Goal: Transaction & Acquisition: Purchase product/service

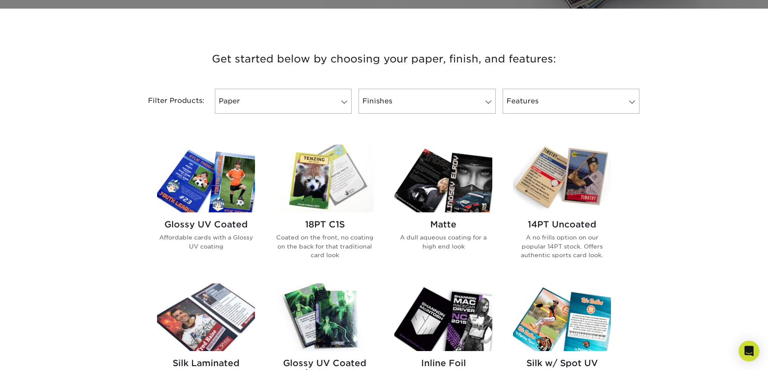
scroll to position [307, 0]
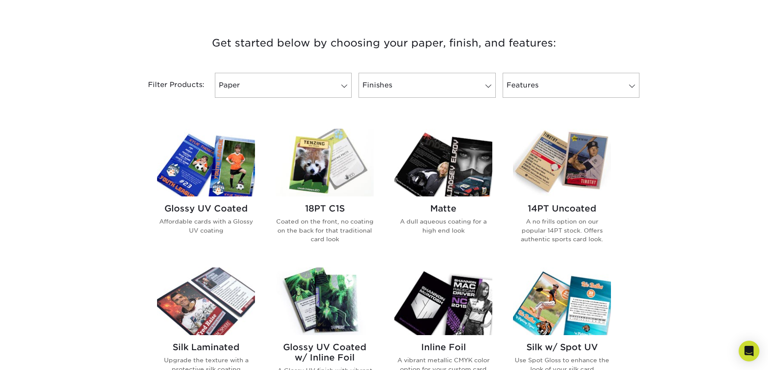
click at [205, 212] on h2 "Glossy UV Coated" at bounding box center [206, 209] width 98 height 10
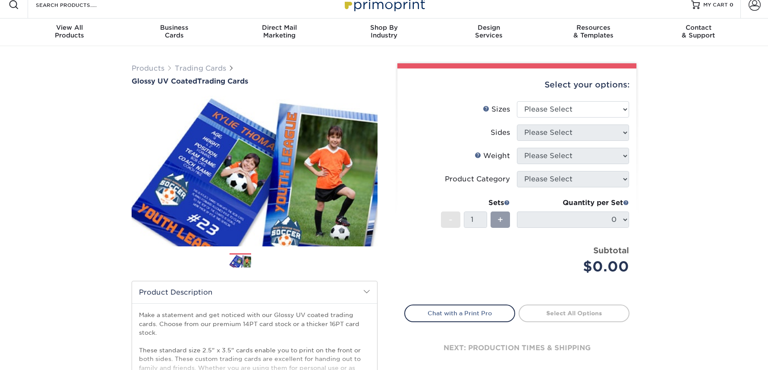
scroll to position [13, 0]
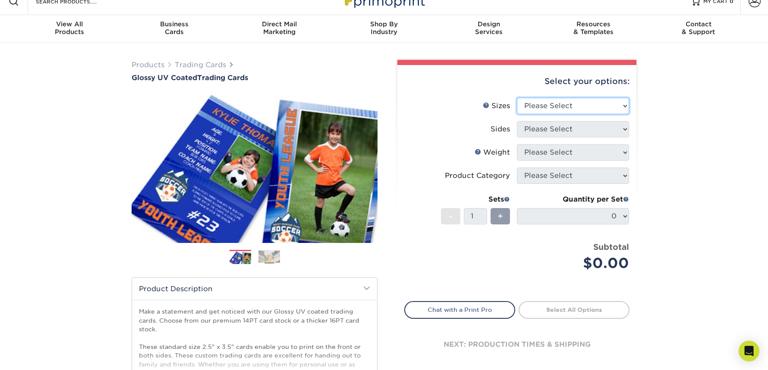
click at [583, 110] on select "Please Select 2.5" x 3.5"" at bounding box center [573, 106] width 112 height 16
select select "2.50x3.50"
click at [517, 98] on select "Please Select 2.5" x 3.5"" at bounding box center [573, 106] width 112 height 16
click at [571, 129] on select "Please Select" at bounding box center [573, 129] width 112 height 16
select select "13abbda7-1d64-4f25-8bb2-c179b224825d"
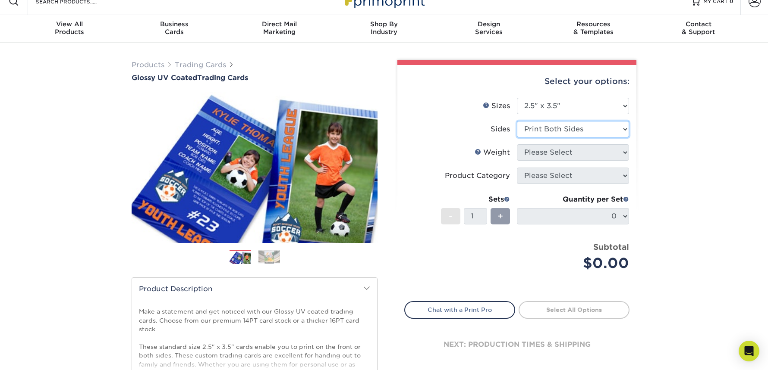
click at [517, 121] on select "Please Select Print Both Sides Print Front Only" at bounding box center [573, 129] width 112 height 16
click at [558, 154] on select "Please Select 16PT 14PT 18PT C1S" at bounding box center [573, 152] width 112 height 16
select select "14PT"
click at [517, 144] on select "Please Select 16PT 14PT 18PT C1S" at bounding box center [573, 152] width 112 height 16
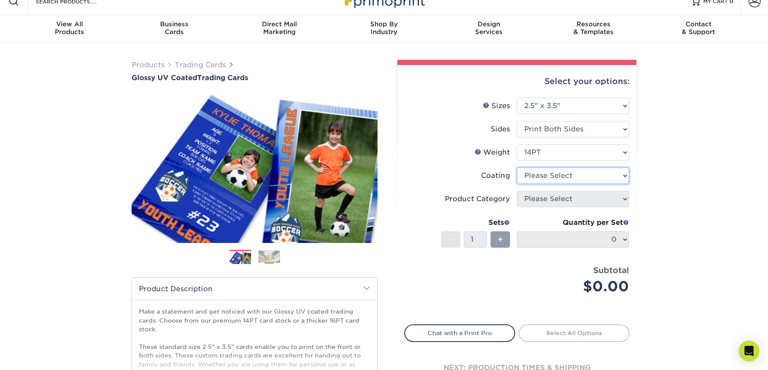
click at [561, 176] on select at bounding box center [573, 176] width 112 height 16
select select "ae367451-b2b8-45df-a344-0f05b6a12993"
click at [517, 168] on select at bounding box center [573, 176] width 112 height 16
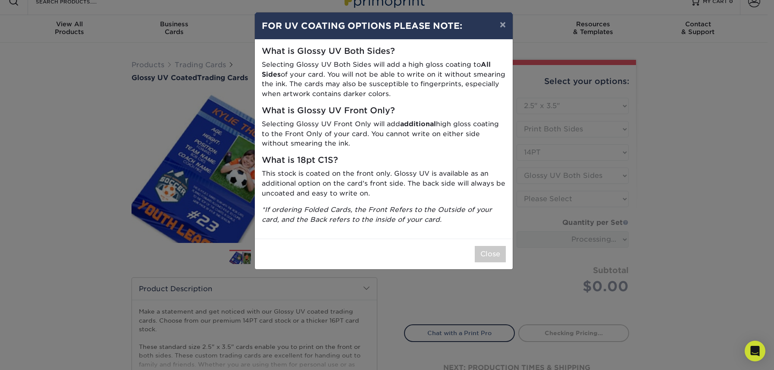
click at [395, 81] on p "Selecting Glossy UV Both Sides will add a high gloss coating to All Sides of yo…" at bounding box center [384, 79] width 244 height 39
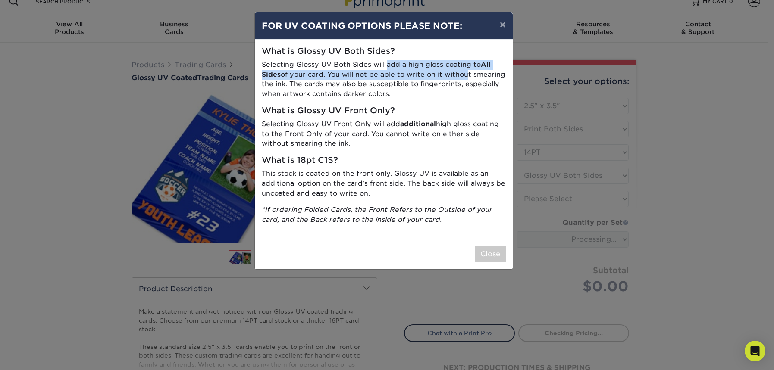
drag, startPoint x: 462, startPoint y: 71, endPoint x: 386, endPoint y: 69, distance: 76.4
click at [386, 69] on p "Selecting Glossy UV Both Sides will add a high gloss coating to All Sides of yo…" at bounding box center [384, 79] width 244 height 39
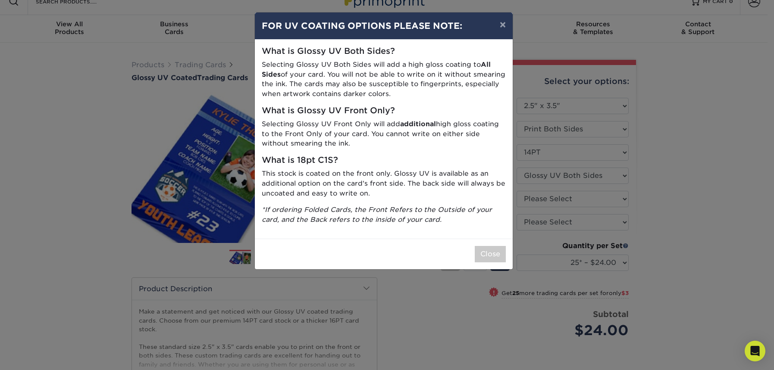
drag, startPoint x: 387, startPoint y: 85, endPoint x: 351, endPoint y: 77, distance: 37.0
click at [331, 73] on p "Selecting Glossy UV Both Sides will add a high gloss coating to All Sides of yo…" at bounding box center [384, 79] width 244 height 39
click at [387, 87] on p "Selecting Glossy UV Both Sides will add a high gloss coating to All Sides of yo…" at bounding box center [384, 79] width 244 height 39
click at [385, 82] on p "Selecting Glossy UV Both Sides will add a high gloss coating to All Sides of yo…" at bounding box center [384, 79] width 244 height 39
click at [433, 93] on p "Selecting Glossy UV Both Sides will add a high gloss coating to All Sides of yo…" at bounding box center [384, 79] width 244 height 39
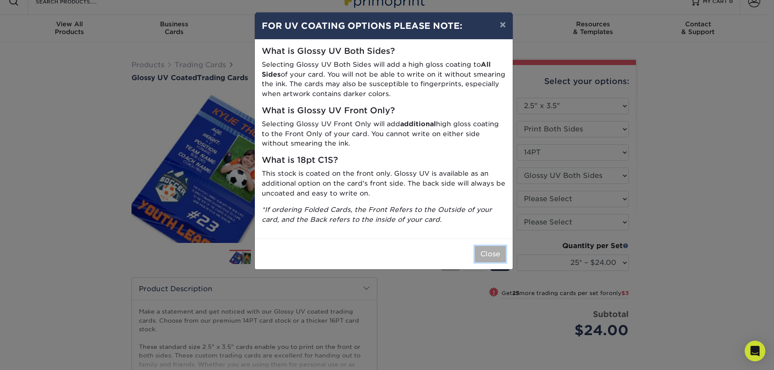
click at [498, 249] on button "Close" at bounding box center [490, 254] width 31 height 16
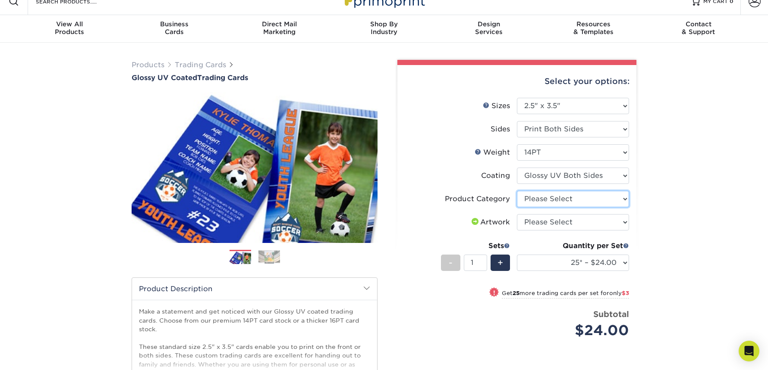
click at [563, 201] on select "Please Select Trading Cards" at bounding box center [573, 199] width 112 height 16
select select "c2f9bce9-36c2-409d-b101-c29d9d031e18"
click at [517, 191] on select "Please Select Trading Cards" at bounding box center [573, 199] width 112 height 16
click at [546, 220] on select "Please Select I will upload files I need a design - $100" at bounding box center [573, 222] width 112 height 16
select select "upload"
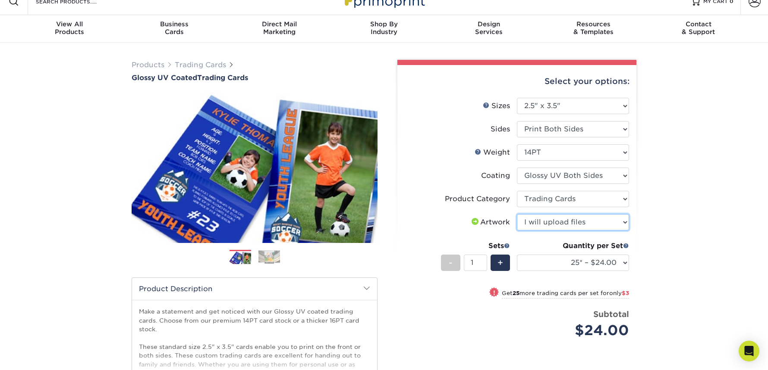
click at [517, 214] on select "Please Select I will upload files I need a design - $100" at bounding box center [573, 222] width 112 height 16
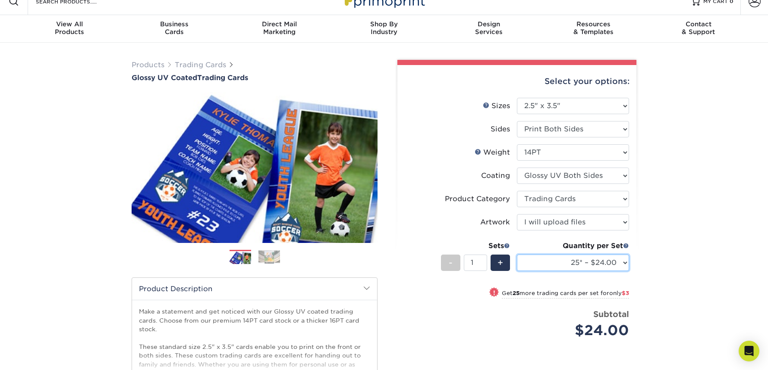
click at [614, 257] on select "25* – $24.00 50* – $27.00 75* – $34.00 100* – $37.00 250* – $48.00 500 – $59.00…" at bounding box center [573, 263] width 112 height 16
click at [595, 185] on li "Coating" at bounding box center [517, 179] width 224 height 23
click at [595, 180] on select at bounding box center [573, 176] width 112 height 16
select select "1e8116af-acfc-44b1-83dc-8181aa338834"
click at [517, 168] on select at bounding box center [573, 176] width 112 height 16
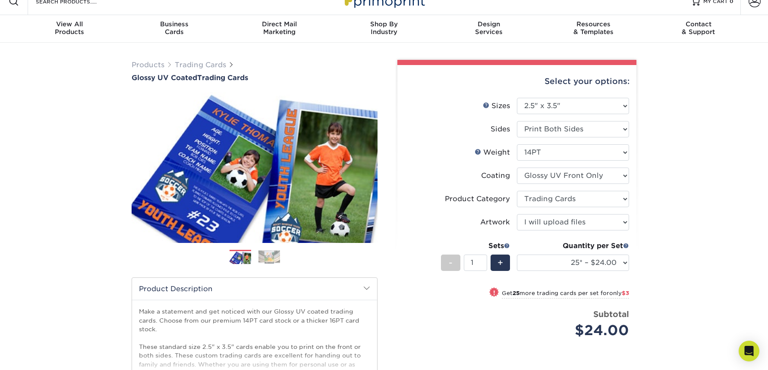
select select "-1"
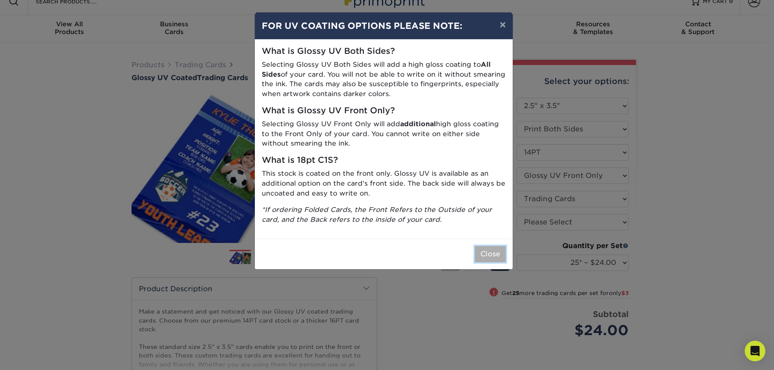
click at [487, 248] on button "Close" at bounding box center [490, 254] width 31 height 16
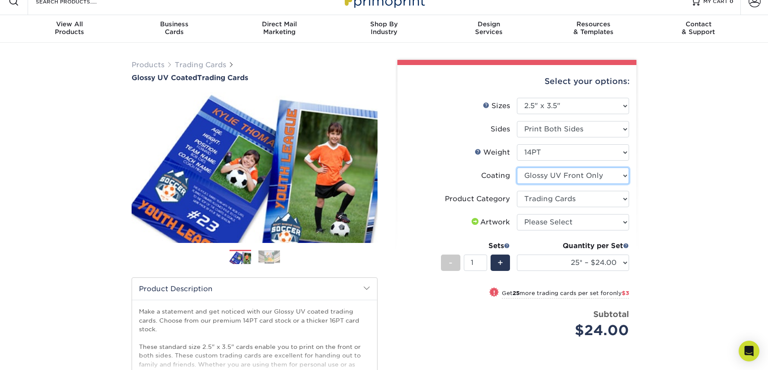
click at [577, 177] on select at bounding box center [573, 176] width 112 height 16
select select "ae367451-b2b8-45df-a344-0f05b6a12993"
click at [517, 168] on select at bounding box center [573, 176] width 112 height 16
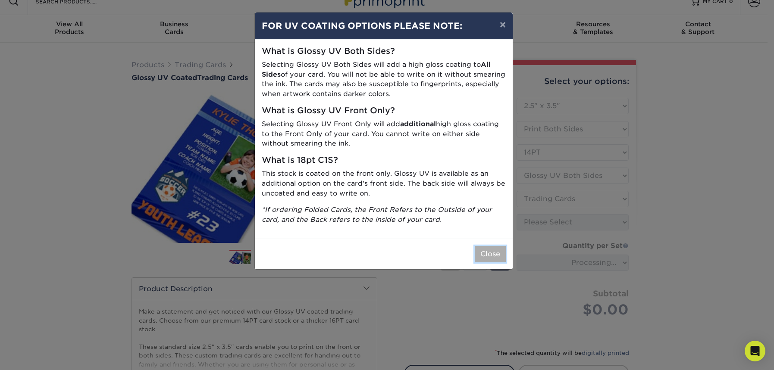
click at [492, 253] on button "Close" at bounding box center [490, 254] width 31 height 16
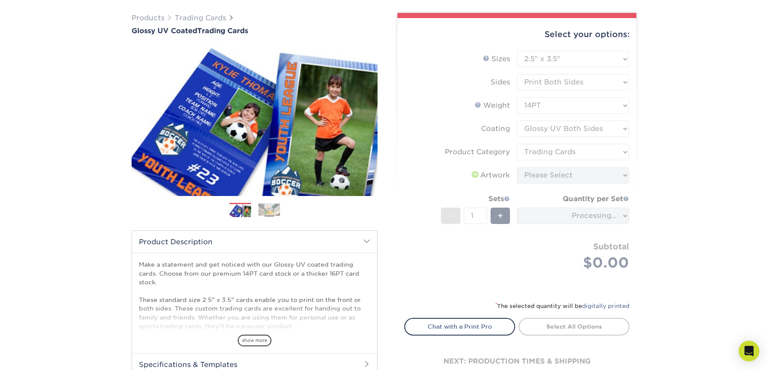
scroll to position [162, 0]
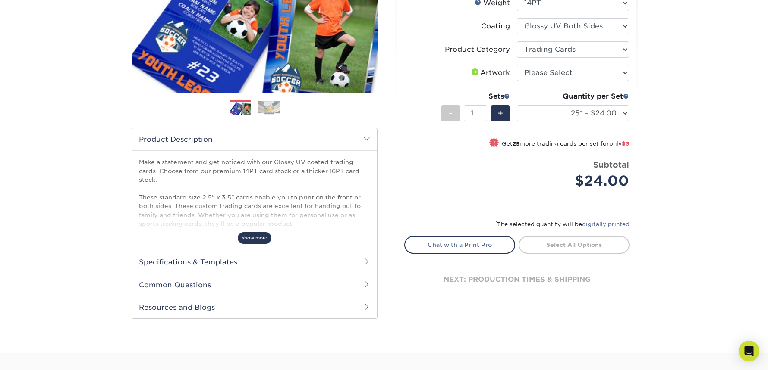
click at [264, 241] on span "show more" at bounding box center [255, 238] width 34 height 12
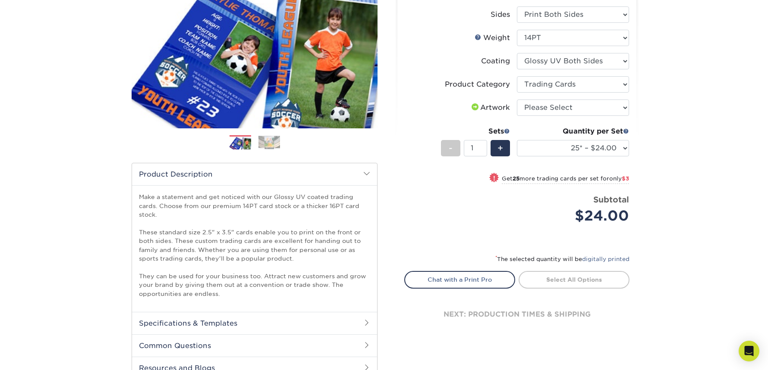
scroll to position [0, 0]
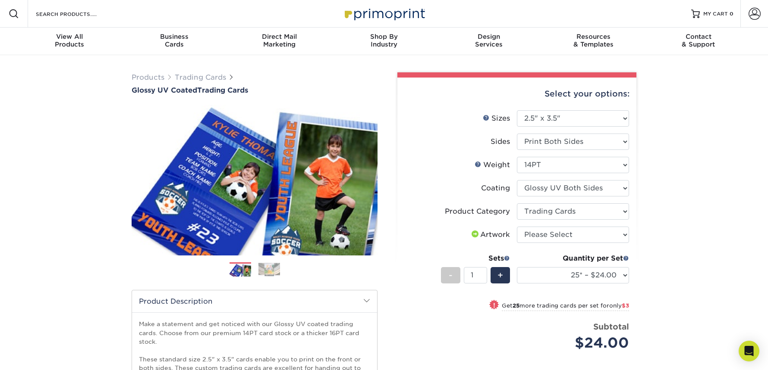
click at [681, 249] on div "Products Trading Cards Glossy UV Coated Trading Cards Previous Next /" at bounding box center [384, 298] width 768 height 487
click at [539, 234] on select "Please Select I will upload files I need a design - $100" at bounding box center [573, 235] width 112 height 16
select select "upload"
click at [517, 227] on select "Please Select I will upload files I need a design - $100" at bounding box center [573, 235] width 112 height 16
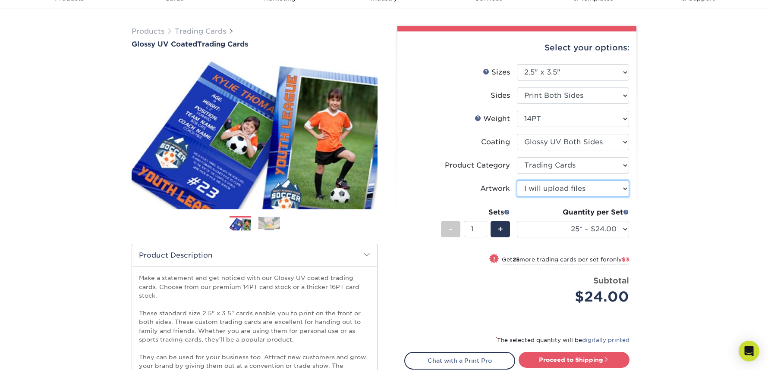
scroll to position [40, 0]
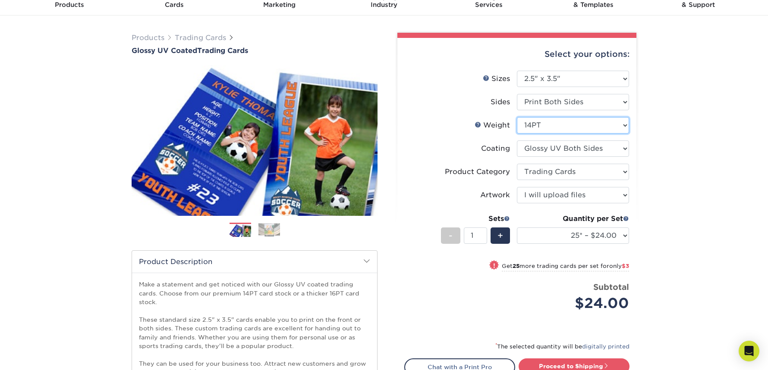
click at [551, 127] on select "Please Select 16PT 14PT 18PT C1S" at bounding box center [573, 125] width 112 height 16
click at [478, 125] on link "Weight Help" at bounding box center [477, 124] width 7 height 7
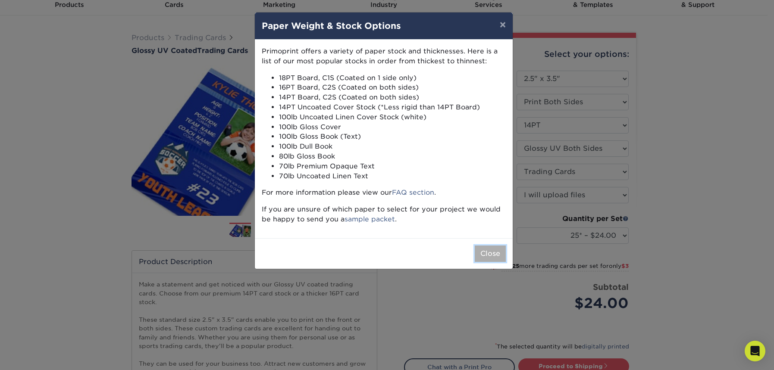
click at [493, 257] on button "Close" at bounding box center [490, 254] width 31 height 16
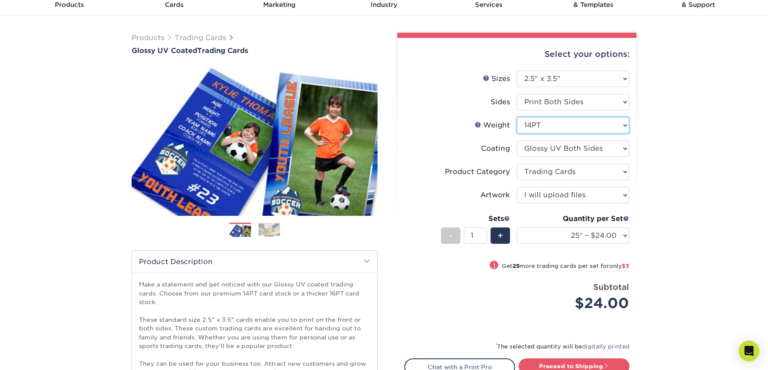
click at [553, 125] on select "Please Select 16PT 14PT 18PT C1S" at bounding box center [573, 125] width 112 height 16
select select "16PT"
click at [517, 117] on select "Please Select 16PT 14PT 18PT C1S" at bounding box center [573, 125] width 112 height 16
select select "-1"
select select
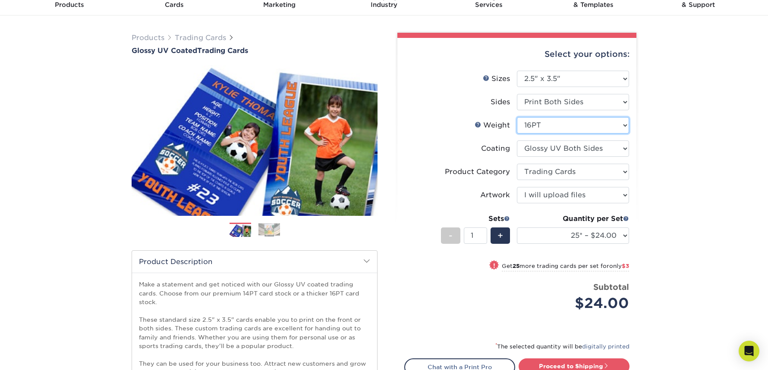
select select "-1"
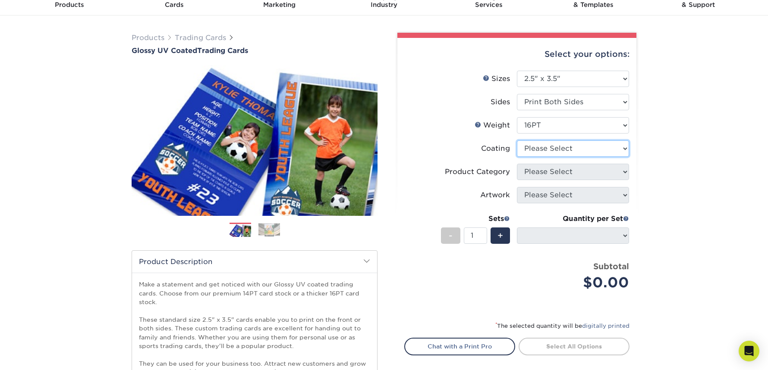
click at [581, 153] on select at bounding box center [573, 149] width 112 height 16
select select "ae367451-b2b8-45df-a344-0f05b6a12993"
click at [517, 141] on select at bounding box center [573, 149] width 112 height 16
select select "-1"
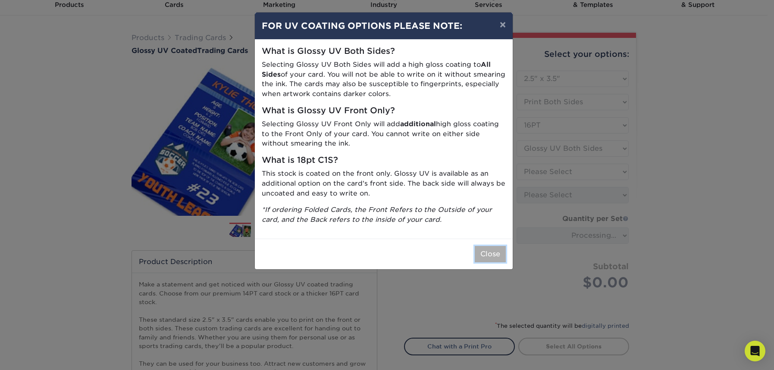
click at [493, 251] on button "Close" at bounding box center [490, 254] width 31 height 16
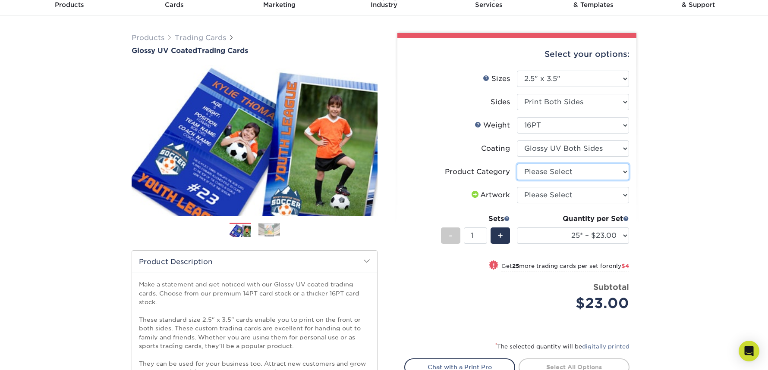
click at [565, 173] on select "Please Select Trading Cards" at bounding box center [573, 172] width 112 height 16
select select "c2f9bce9-36c2-409d-b101-c29d9d031e18"
click at [517, 164] on select "Please Select Trading Cards" at bounding box center [573, 172] width 112 height 16
click at [562, 194] on select "Please Select I will upload files I need a design - $100" at bounding box center [573, 195] width 112 height 16
select select "upload"
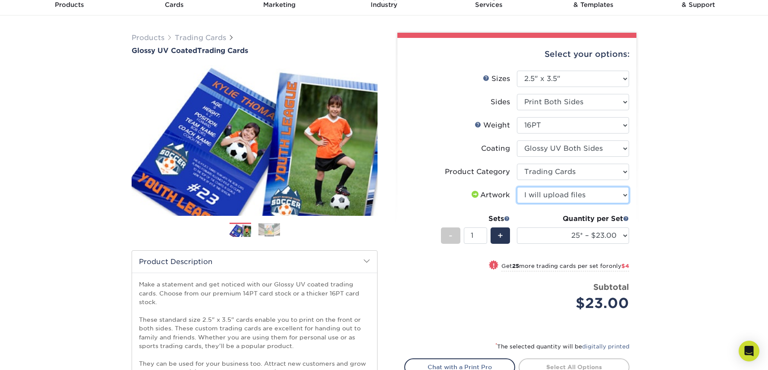
click at [517, 187] on select "Please Select I will upload files I need a design - $100" at bounding box center [573, 195] width 112 height 16
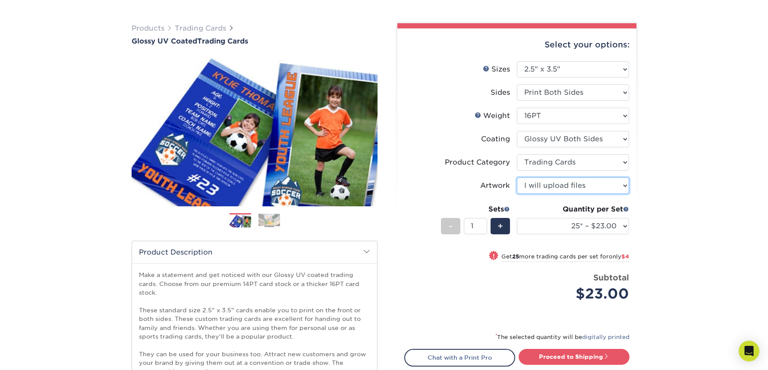
scroll to position [54, 0]
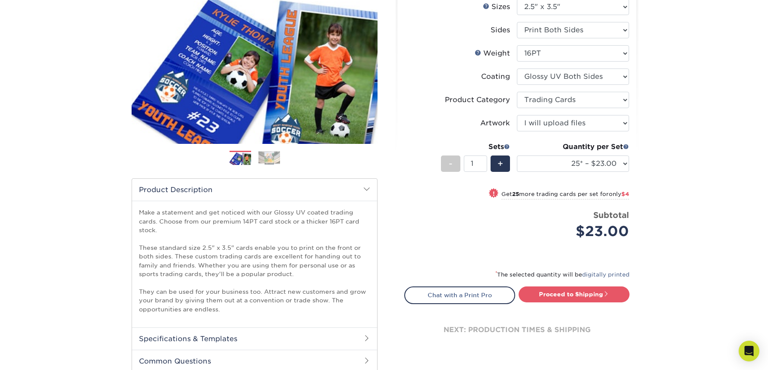
click at [690, 221] on div "Products Trading Cards Glossy UV Coated Trading Cards Previous Next /" at bounding box center [384, 187] width 768 height 487
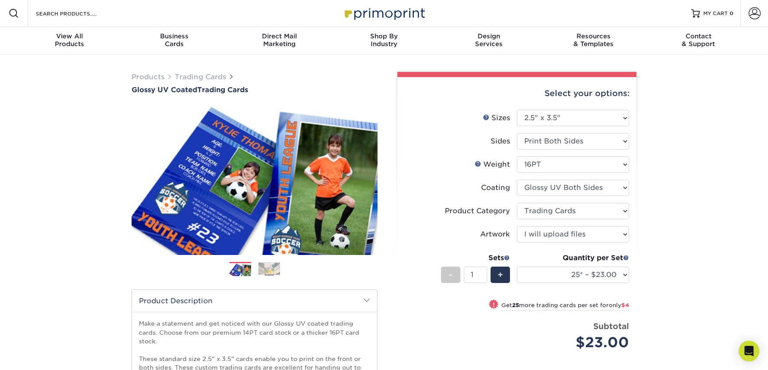
scroll to position [0, 0]
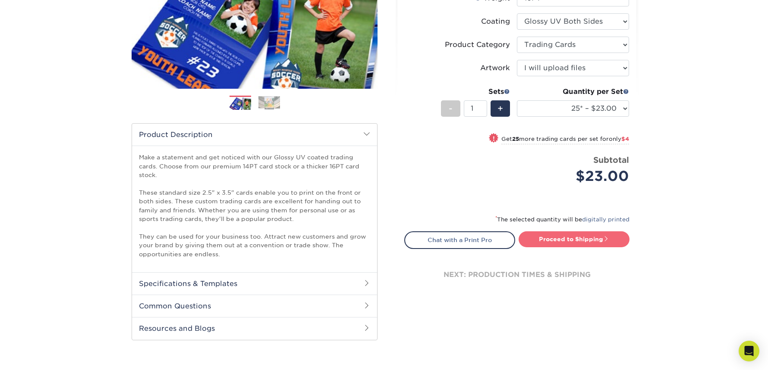
click at [600, 237] on link "Proceed to Shipping" at bounding box center [573, 240] width 111 height 16
type input "Set 1"
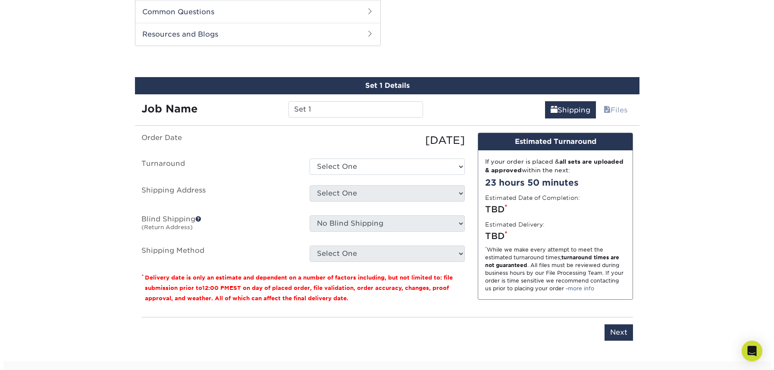
scroll to position [465, 0]
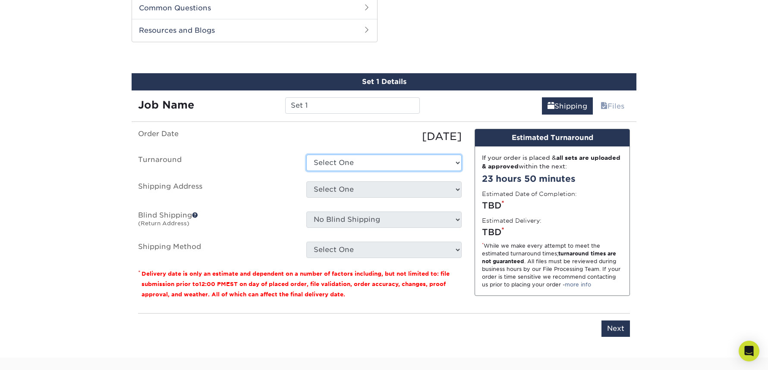
click at [345, 168] on select "Select One 2-4 Business Days 2 Day Next Business Day" at bounding box center [383, 163] width 155 height 16
select select "fb7efd0a-2cc1-4e4a-9187-b86156a018be"
click at [306, 155] on select "Select One 2-4 Business Days 2 Day Next Business Day" at bounding box center [383, 163] width 155 height 16
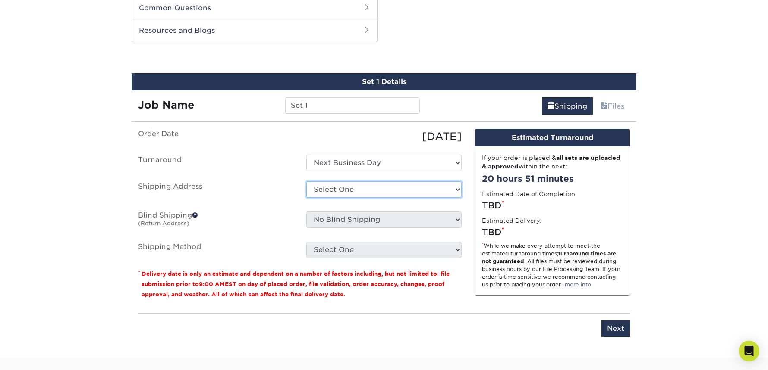
click at [370, 189] on select "Select One + Add New Address - Login" at bounding box center [383, 190] width 155 height 16
select select "newaddress"
click at [306, 182] on select "Select One + Add New Address - Login" at bounding box center [383, 190] width 155 height 16
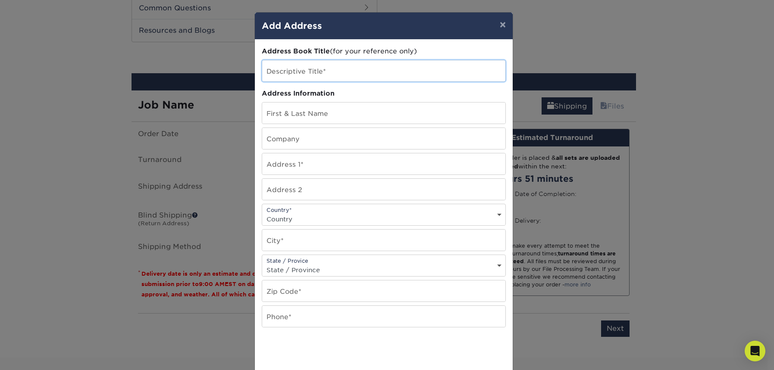
click at [307, 73] on input "text" at bounding box center [383, 70] width 243 height 21
type input "Office"
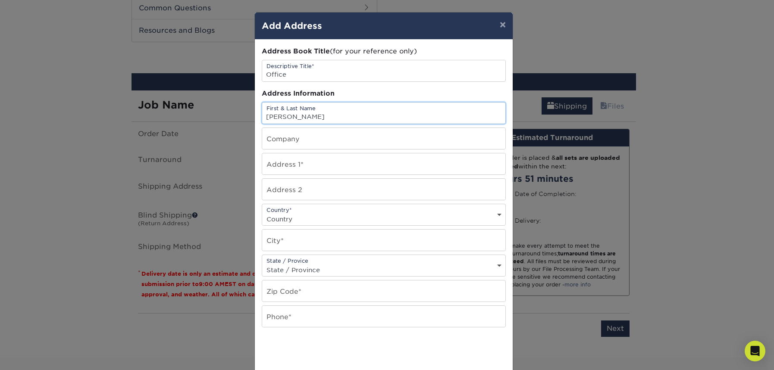
type input "Rachel Cullitan"
type input "Walker Sands"
type input "55 W Monroe Street"
type input "S"
type input "39th Floor"
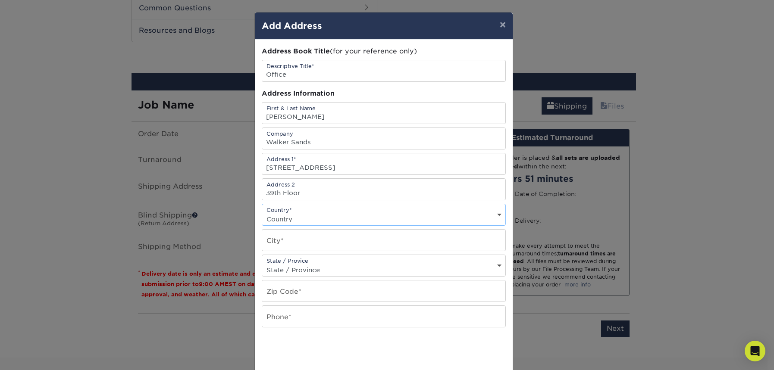
select select "US"
type input "Chicago"
select select "IL"
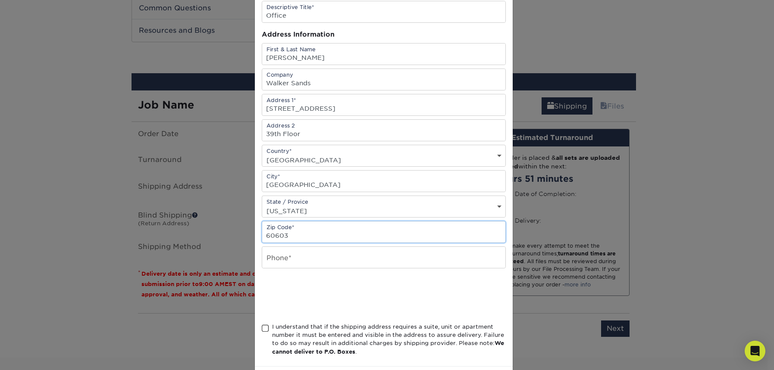
scroll to position [65, 0]
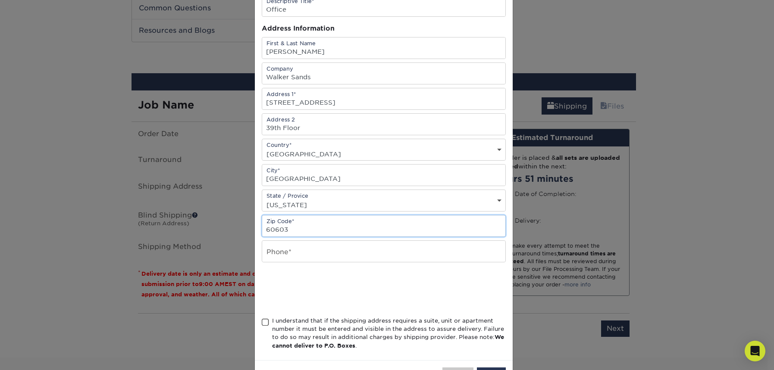
type input "60603"
click at [291, 245] on input "text" at bounding box center [383, 251] width 243 height 21
type input "6087198037"
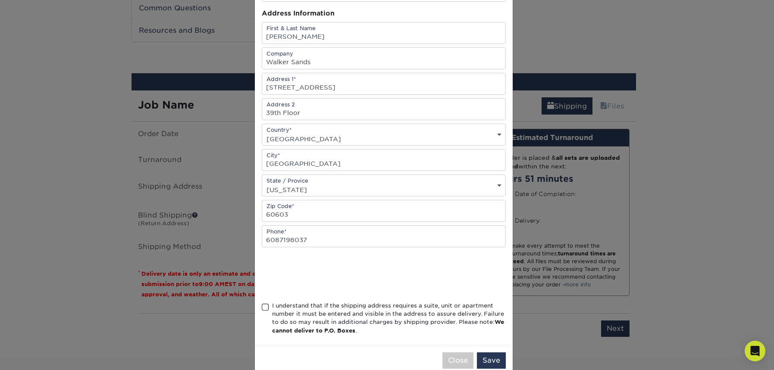
scroll to position [98, 0]
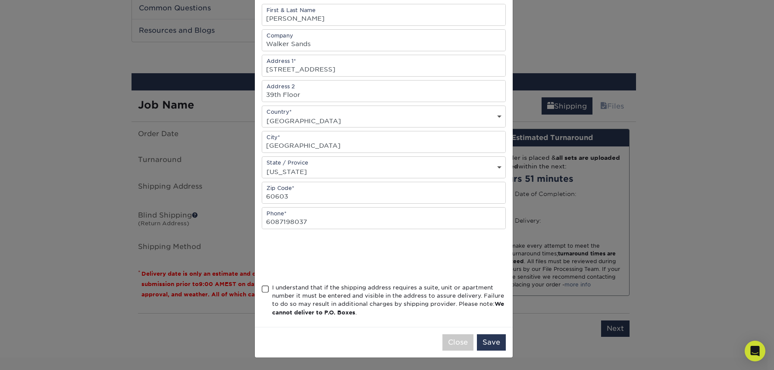
click at [262, 291] on span at bounding box center [265, 289] width 7 height 8
click at [0, 0] on input "I understand that if the shipping address requires a suite, unit or apartment n…" at bounding box center [0, 0] width 0 height 0
click at [483, 345] on button "Save" at bounding box center [491, 343] width 29 height 16
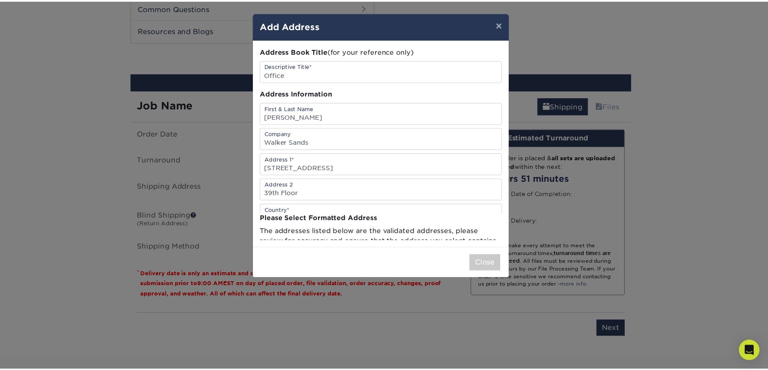
scroll to position [0, 0]
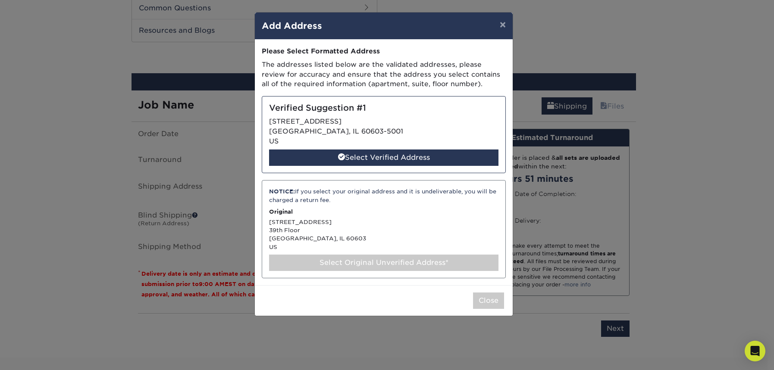
click at [339, 258] on div "Select Original Unverified Address*" at bounding box center [383, 263] width 229 height 16
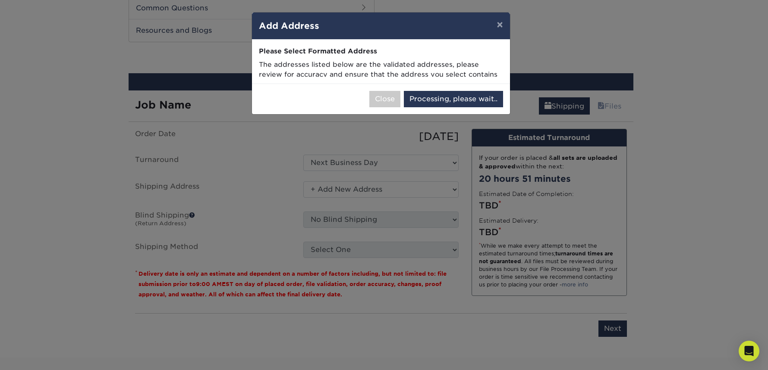
select select "286080"
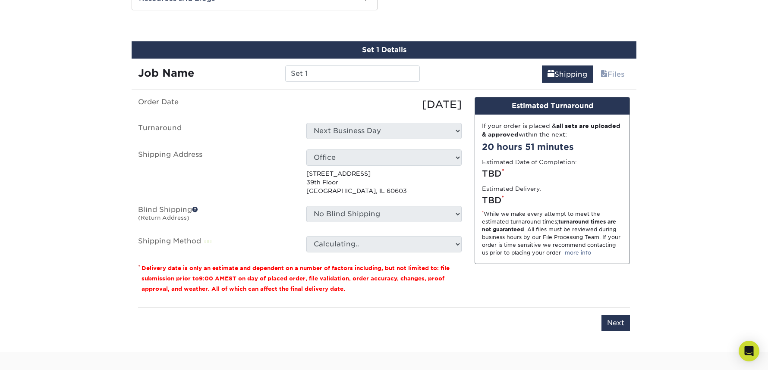
scroll to position [508, 0]
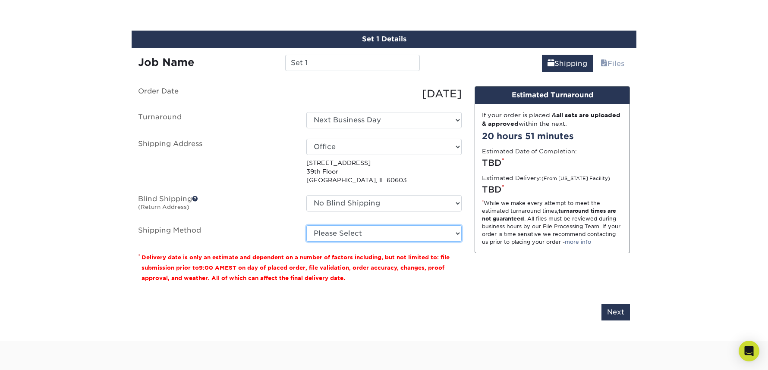
click at [377, 235] on select "Please Select 3 Day Shipping Service (+$15.33) Ground Shipping (+$15.67) 2 Day …" at bounding box center [383, 234] width 155 height 16
click at [306, 226] on select "Please Select 3 Day Shipping Service (+$15.33) Ground Shipping (+$15.67) 2 Day …" at bounding box center [383, 234] width 155 height 16
click at [399, 232] on select "Please Select 3 Day Shipping Service (+$15.33) Ground Shipping (+$15.67) 2 Day …" at bounding box center [383, 234] width 155 height 16
click at [306, 226] on select "Please Select 3 Day Shipping Service (+$15.33) Ground Shipping (+$15.67) 2 Day …" at bounding box center [383, 234] width 155 height 16
click at [416, 233] on select "Please Select 3 Day Shipping Service (+$15.33) Ground Shipping (+$15.67) 2 Day …" at bounding box center [383, 234] width 155 height 16
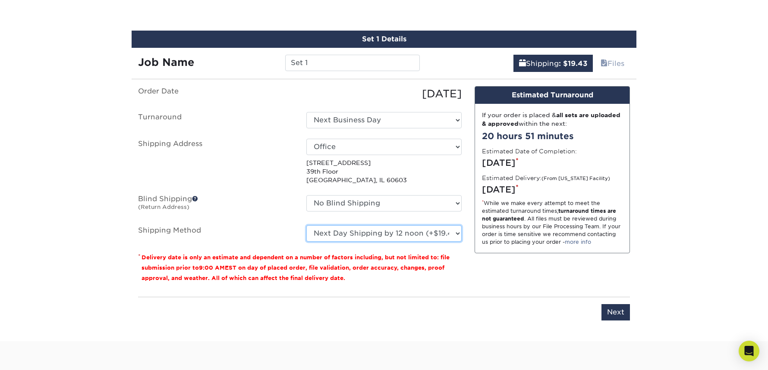
click at [306, 226] on select "Please Select 3 Day Shipping Service (+$15.33) Ground Shipping (+$15.67) 2 Day …" at bounding box center [383, 234] width 155 height 16
click at [432, 234] on select "Please Select 3 Day Shipping Service (+$15.33) Ground Shipping (+$15.67) 2 Day …" at bounding box center [383, 234] width 155 height 16
click at [306, 226] on select "Please Select 3 Day Shipping Service (+$15.33) Ground Shipping (+$15.67) 2 Day …" at bounding box center [383, 234] width 155 height 16
click at [430, 235] on select "Please Select 3 Day Shipping Service (+$15.33) Ground Shipping (+$15.67) 2 Day …" at bounding box center [383, 234] width 155 height 16
select select "01"
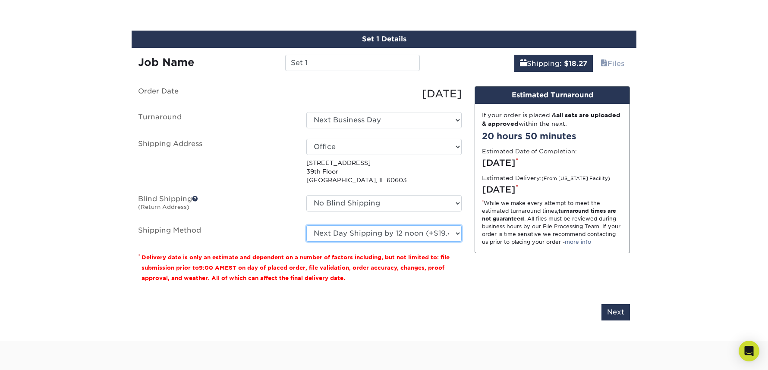
click at [306, 226] on select "Please Select 3 Day Shipping Service (+$15.33) Ground Shipping (+$15.67) 2 Day …" at bounding box center [383, 234] width 155 height 16
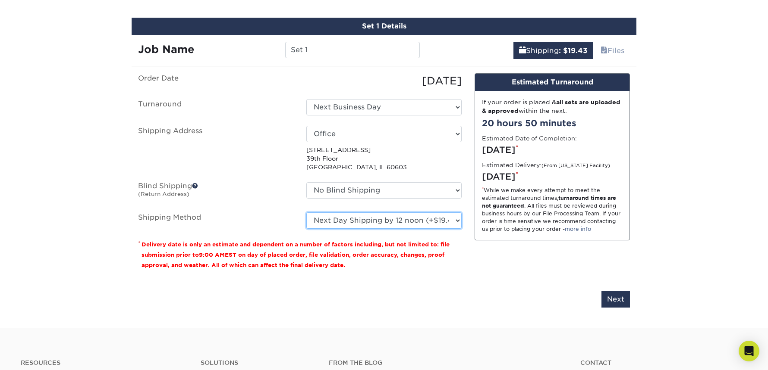
scroll to position [522, 0]
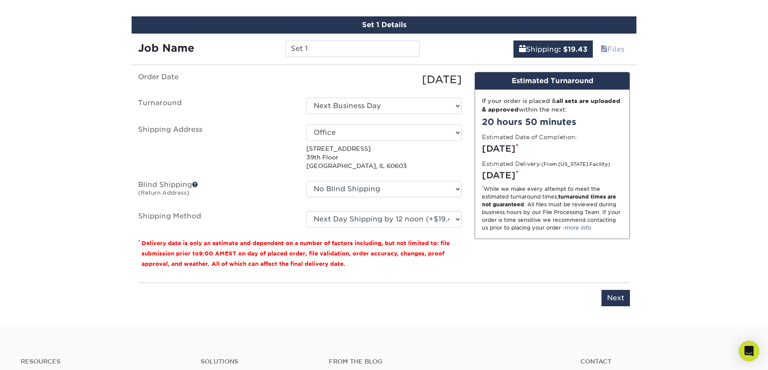
click at [588, 197] on strong "turnaround times are not guaranteed" at bounding box center [549, 201] width 134 height 14
drag, startPoint x: 599, startPoint y: 199, endPoint x: 563, endPoint y: 196, distance: 36.3
click at [563, 196] on strong "turnaround times are not guaranteed" at bounding box center [549, 201] width 134 height 14
click at [563, 197] on strong "turnaround times are not guaranteed" at bounding box center [549, 201] width 134 height 14
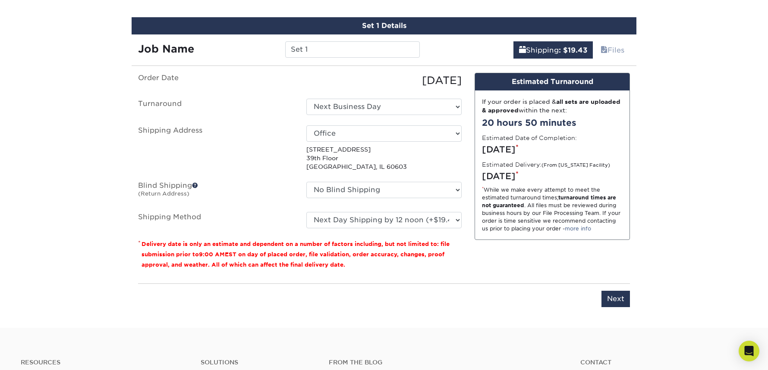
scroll to position [521, 0]
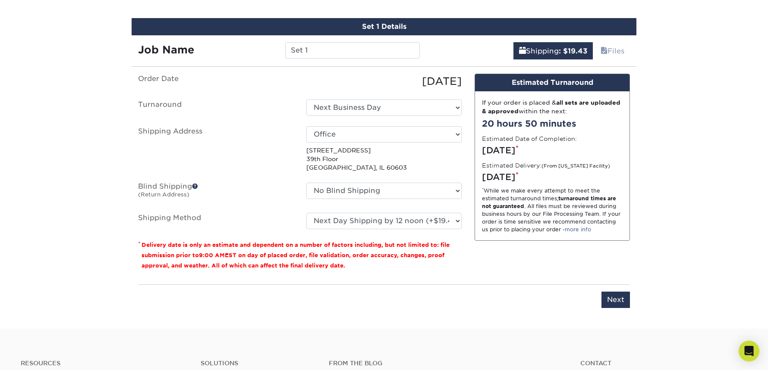
drag, startPoint x: 306, startPoint y: 254, endPoint x: 290, endPoint y: 249, distance: 16.8
click at [287, 249] on p "* Delivery date is only an estimate and dependent on a number of factors includ…" at bounding box center [299, 255] width 323 height 31
click at [431, 256] on small "Delivery date is only an estimate and dependent on a number of factors includin…" at bounding box center [295, 255] width 308 height 27
click at [621, 298] on input "Next" at bounding box center [615, 300] width 28 height 16
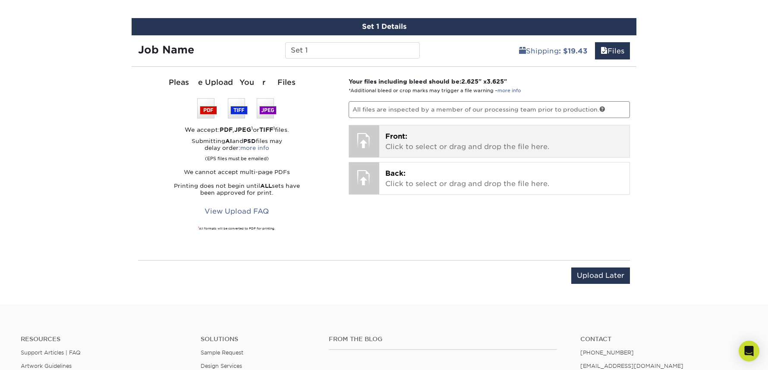
click at [453, 135] on p "Front: Click to select or drag and drop the file here." at bounding box center [504, 142] width 238 height 21
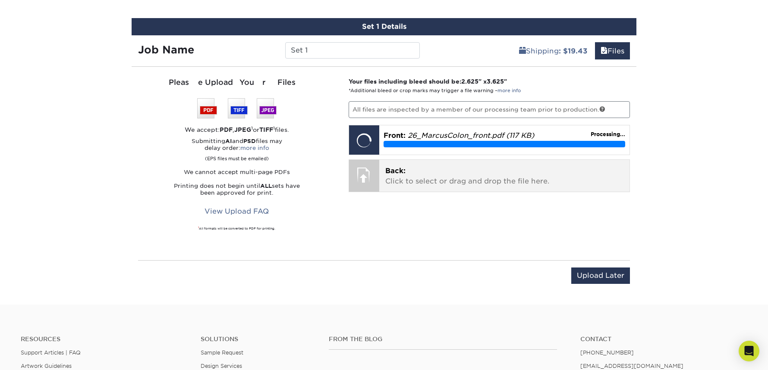
click at [400, 177] on p "Back: Click to select or drag and drop the file here." at bounding box center [504, 176] width 238 height 21
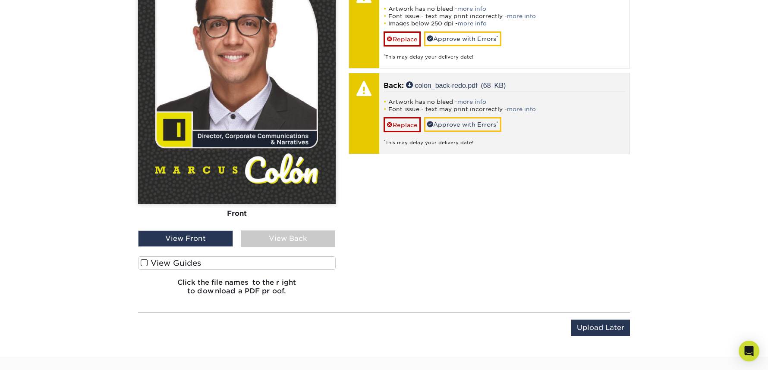
scroll to position [577, 0]
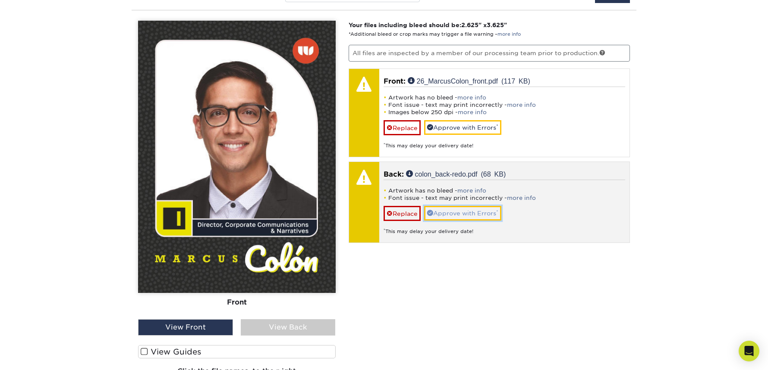
click at [473, 215] on link "Approve with Errors *" at bounding box center [462, 213] width 77 height 15
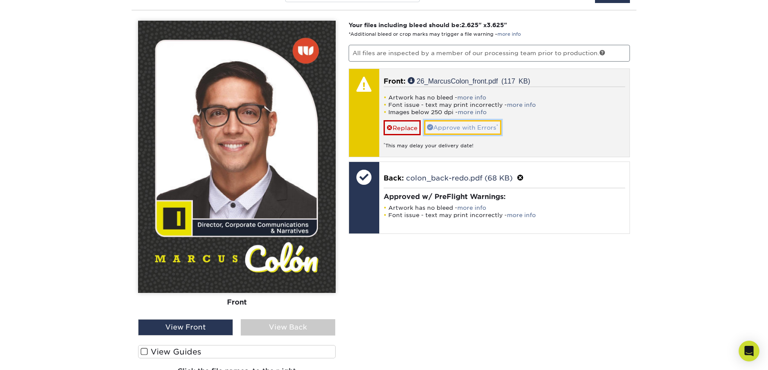
click at [471, 122] on link "Approve with Errors *" at bounding box center [462, 127] width 77 height 15
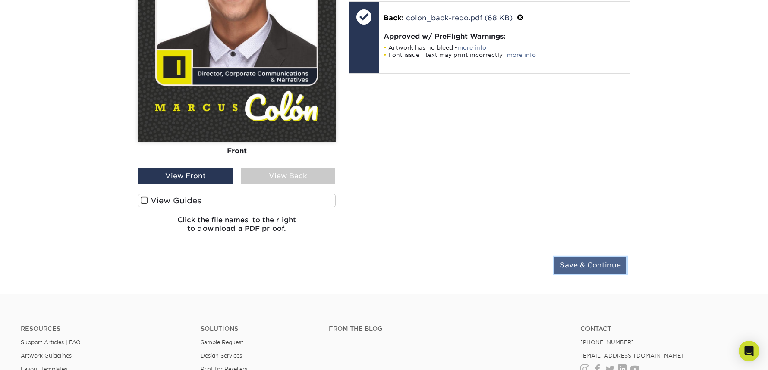
click at [602, 266] on input "Save & Continue" at bounding box center [590, 265] width 72 height 16
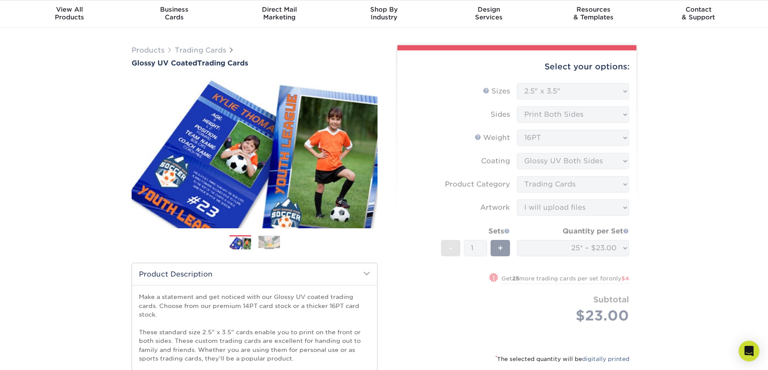
scroll to position [0, 0]
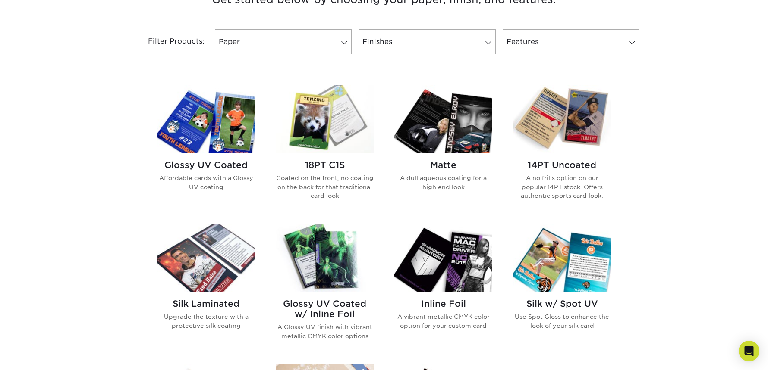
scroll to position [358, 0]
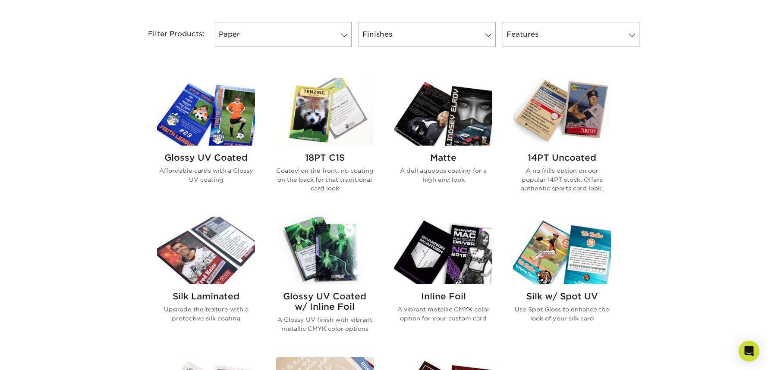
click at [568, 158] on h2 "14PT Uncoated" at bounding box center [562, 158] width 98 height 10
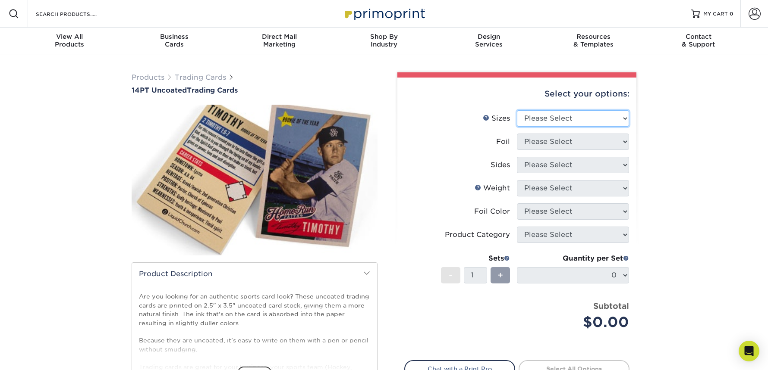
click at [555, 113] on select "Please Select 2.5" x 3.5"" at bounding box center [573, 118] width 112 height 16
select select "2.50x3.50"
click at [517, 110] on select "Please Select 2.5" x 3.5"" at bounding box center [573, 118] width 112 height 16
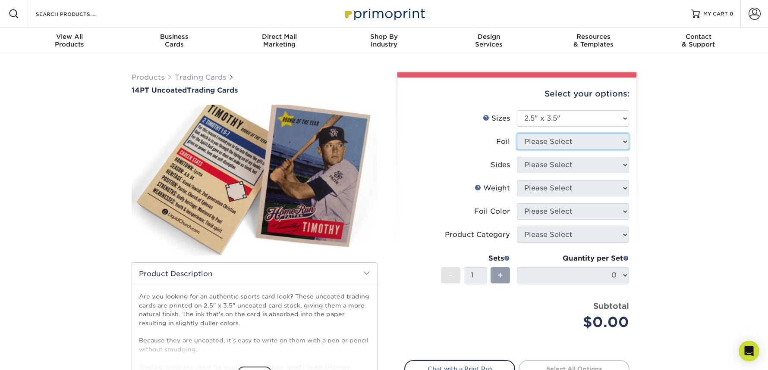
click at [571, 139] on select "Please Select" at bounding box center [573, 142] width 112 height 16
select select "0"
click at [517, 134] on select "Please Select Yes No" at bounding box center [573, 142] width 112 height 16
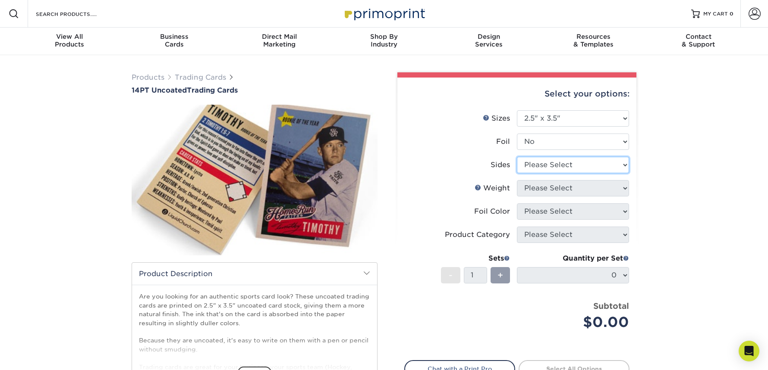
click at [583, 163] on select "Please Select Print Both Sides Print Front Only" at bounding box center [573, 165] width 112 height 16
select select "13abbda7-1d64-4f25-8bb2-c179b224825d"
click at [517, 157] on select "Please Select Print Both Sides Print Front Only" at bounding box center [573, 165] width 112 height 16
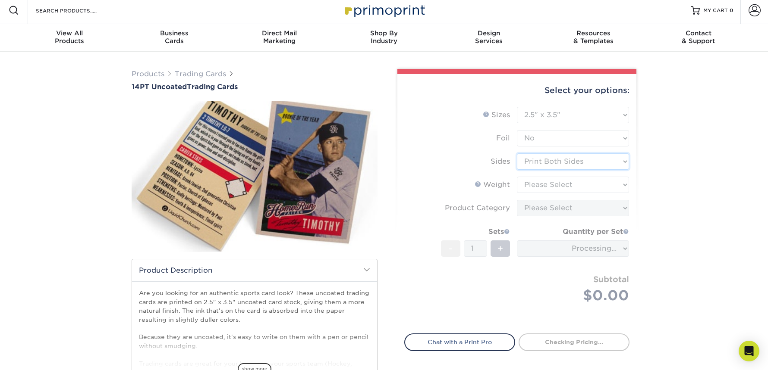
scroll to position [11, 0]
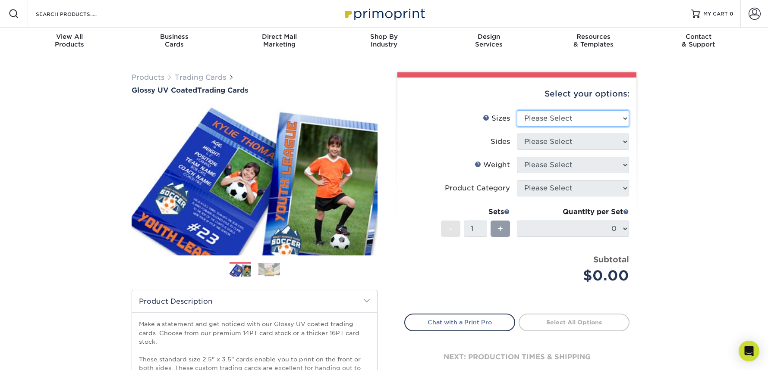
click at [605, 117] on select "Please Select 2.5" x 3.5"" at bounding box center [573, 118] width 112 height 16
select select "2.50x3.50"
click at [517, 110] on select "Please Select 2.5" x 3.5"" at bounding box center [573, 118] width 112 height 16
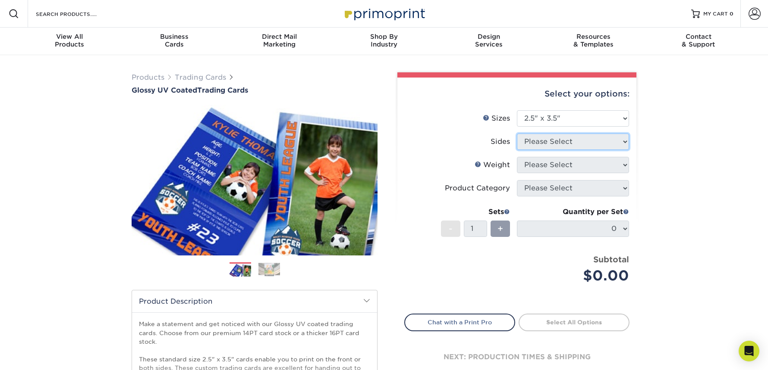
click at [578, 141] on select "Please Select" at bounding box center [573, 142] width 112 height 16
click at [517, 134] on select "Please Select Print Both Sides Print Front Only" at bounding box center [573, 142] width 112 height 16
click at [566, 141] on select "Please Select Print Both Sides Print Front Only" at bounding box center [573, 142] width 112 height 16
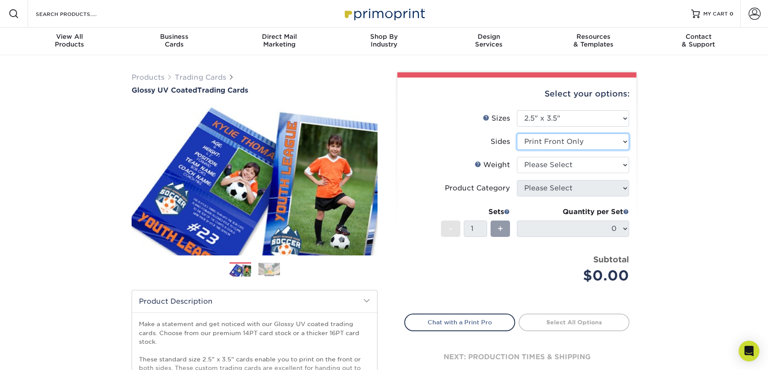
select select "13abbda7-1d64-4f25-8bb2-c179b224825d"
click at [517, 134] on select "Please Select Print Both Sides Print Front Only" at bounding box center [573, 142] width 112 height 16
click at [558, 166] on select "Please Select 16PT 14PT 18PT C1S" at bounding box center [573, 165] width 112 height 16
select select "16PT"
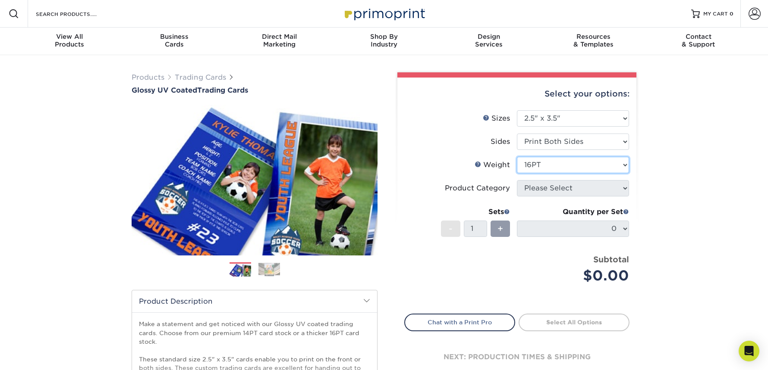
click at [517, 157] on select "Please Select 16PT 14PT 18PT C1S" at bounding box center [573, 165] width 112 height 16
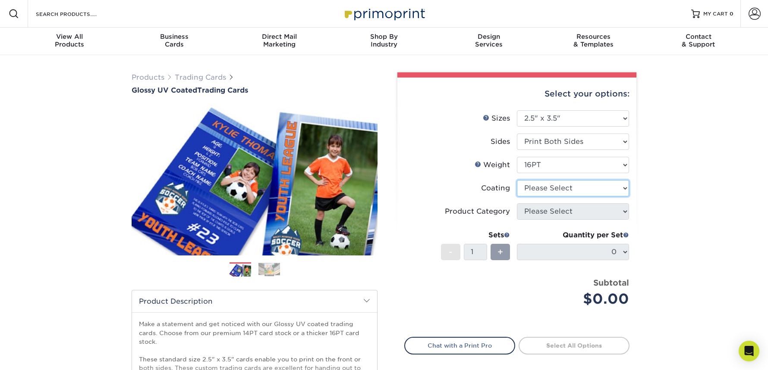
click at [570, 191] on select at bounding box center [573, 188] width 112 height 16
select select "ae367451-b2b8-45df-a344-0f05b6a12993"
click at [517, 180] on select at bounding box center [573, 188] width 112 height 16
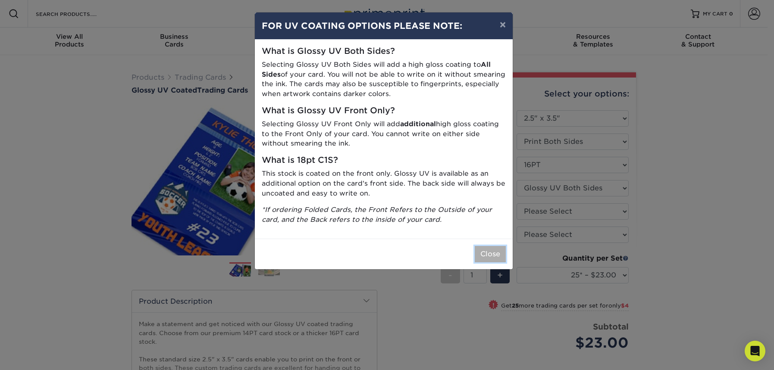
click at [495, 249] on button "Close" at bounding box center [490, 254] width 31 height 16
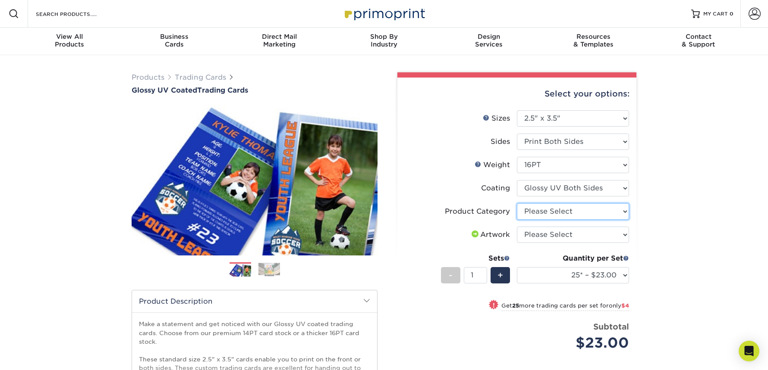
click at [572, 204] on select "Please Select Trading Cards" at bounding box center [573, 212] width 112 height 16
select select "c2f9bce9-36c2-409d-b101-c29d9d031e18"
click at [517, 204] on select "Please Select Trading Cards" at bounding box center [573, 212] width 112 height 16
click at [593, 235] on select "Please Select I will upload files I need a design - $100" at bounding box center [573, 235] width 112 height 16
select select "upload"
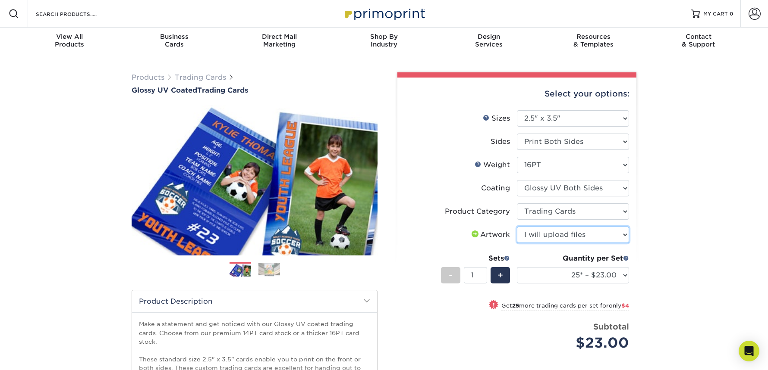
click at [517, 227] on select "Please Select I will upload files I need a design - $100" at bounding box center [573, 235] width 112 height 16
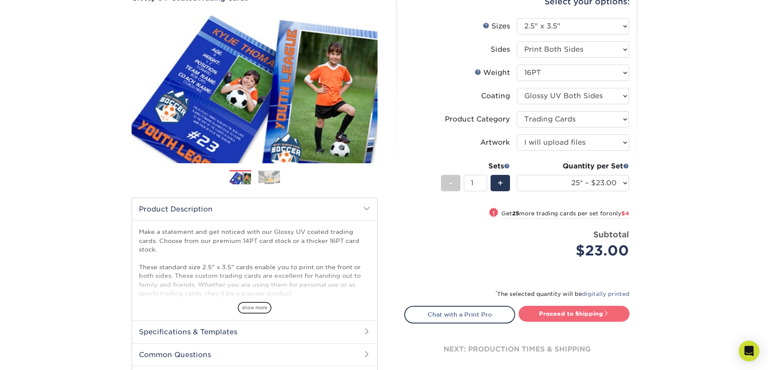
click at [562, 320] on link "Proceed to Shipping" at bounding box center [573, 314] width 111 height 16
type input "Set 1"
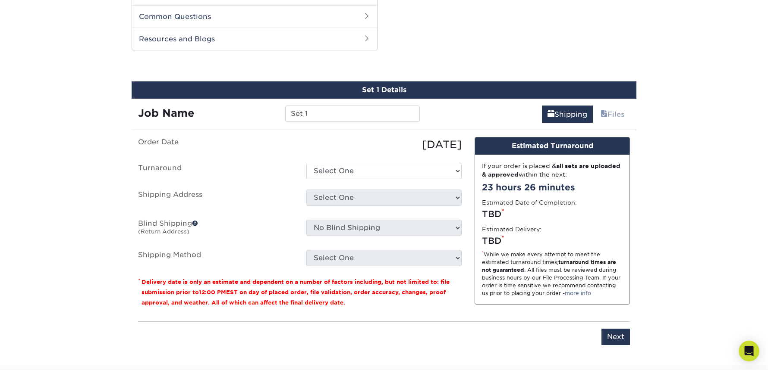
scroll to position [439, 0]
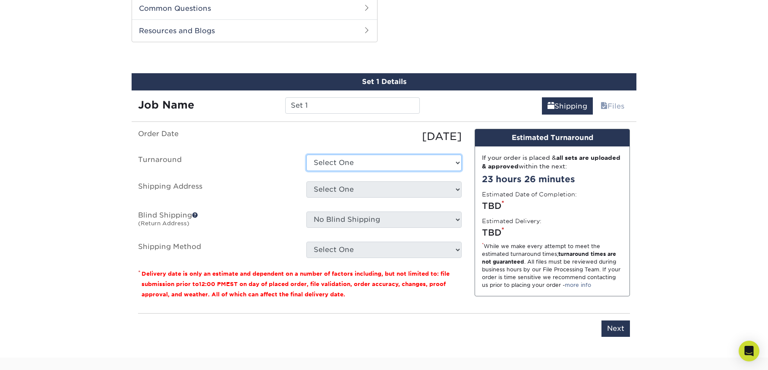
click at [352, 165] on select "Select One 2-4 Business Days 2 Day Next Business Day" at bounding box center [383, 163] width 155 height 16
select select "fb7efd0a-2cc1-4e4a-9187-b86156a018be"
click at [306, 155] on select "Select One 2-4 Business Days 2 Day Next Business Day" at bounding box center [383, 163] width 155 height 16
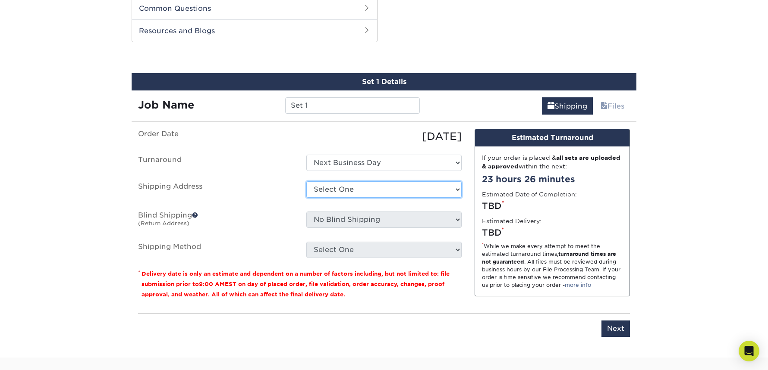
click at [371, 189] on select "Select One Office + Add New Address - Login" at bounding box center [383, 190] width 155 height 16
select select "286080"
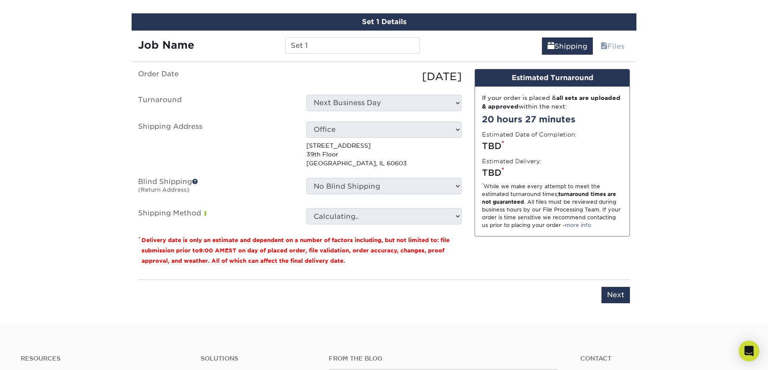
scroll to position [500, 0]
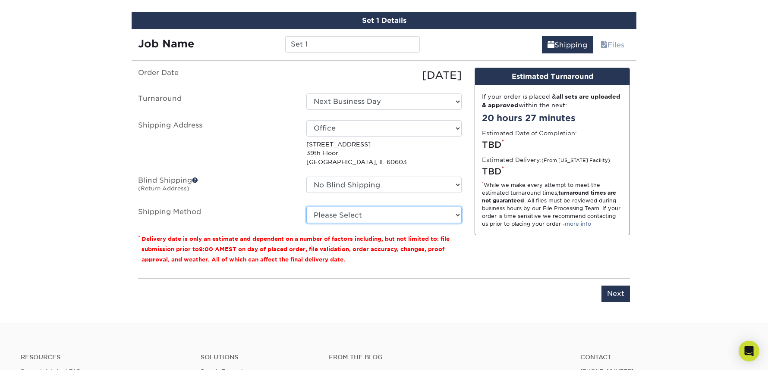
click at [411, 210] on select "Please Select 3 Day Shipping Service (+$15.33) Ground Shipping (+$15.67) 2 Day …" at bounding box center [383, 215] width 155 height 16
click at [306, 207] on select "Please Select 3 Day Shipping Service (+$15.33) Ground Shipping (+$15.67) 2 Day …" at bounding box center [383, 215] width 155 height 16
click at [430, 216] on select "Please Select 3 Day Shipping Service (+$15.33) Ground Shipping (+$15.67) 2 Day …" at bounding box center [383, 215] width 155 height 16
select select "01"
click at [306, 207] on select "Please Select 3 Day Shipping Service (+$15.33) Ground Shipping (+$15.67) 2 Day …" at bounding box center [383, 215] width 155 height 16
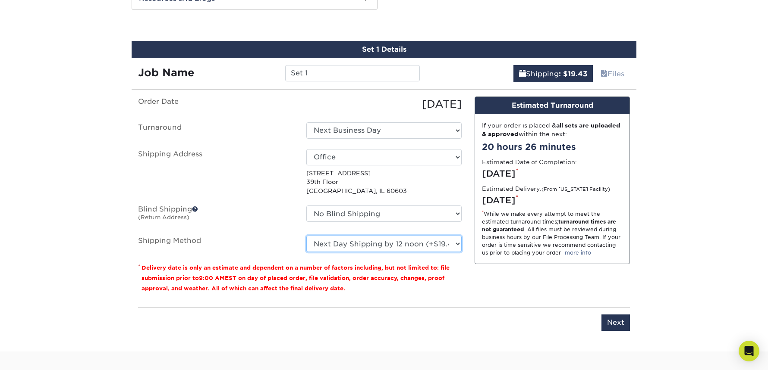
scroll to position [466, 0]
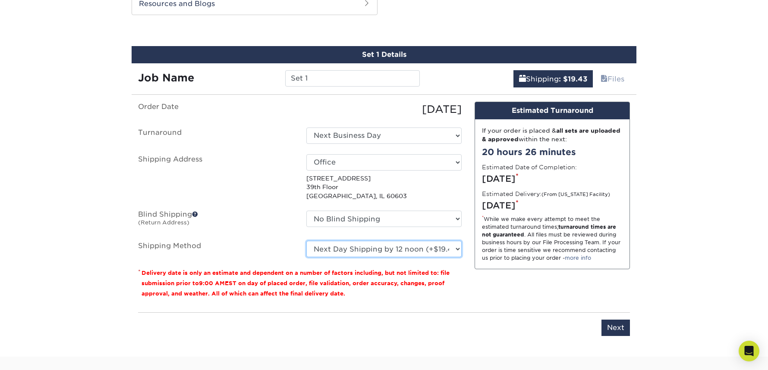
click at [427, 250] on select "Please Select 3 Day Shipping Service (+$15.33) Ground Shipping (+$15.67) 2 Day …" at bounding box center [383, 249] width 155 height 16
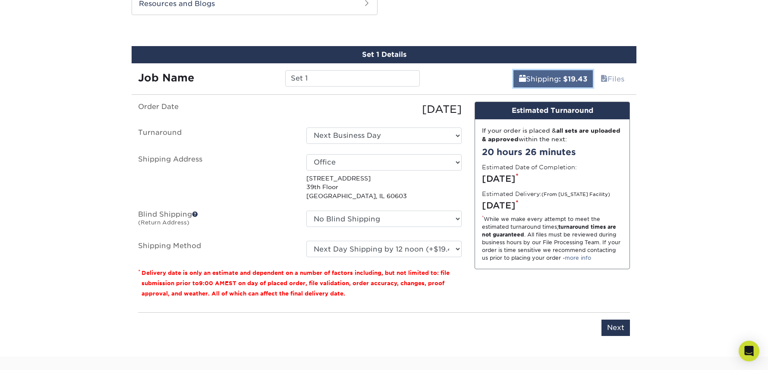
click at [564, 80] on b ": $19.43" at bounding box center [572, 79] width 28 height 8
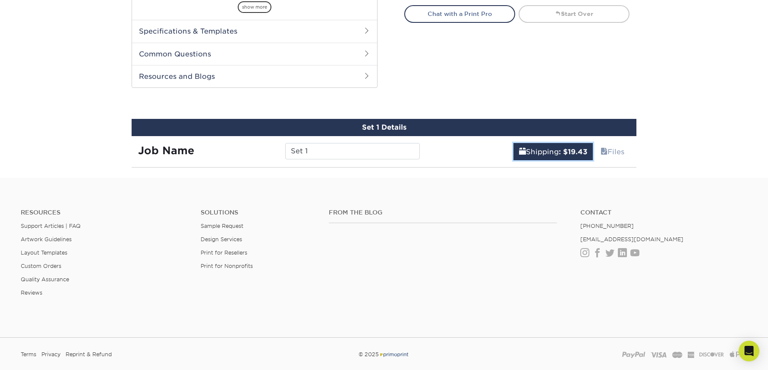
scroll to position [278, 0]
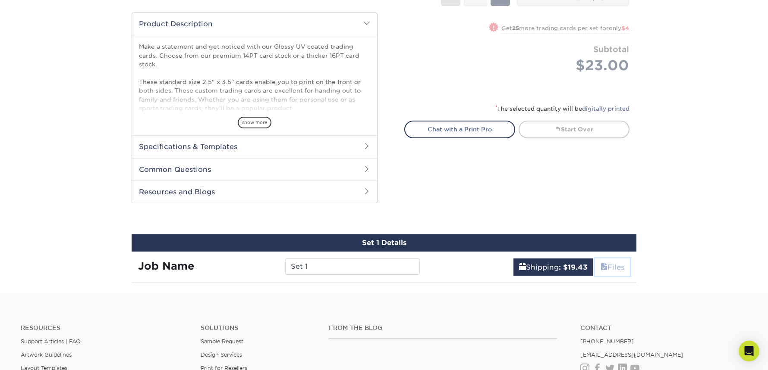
click at [606, 264] on link "Files" at bounding box center [612, 267] width 35 height 17
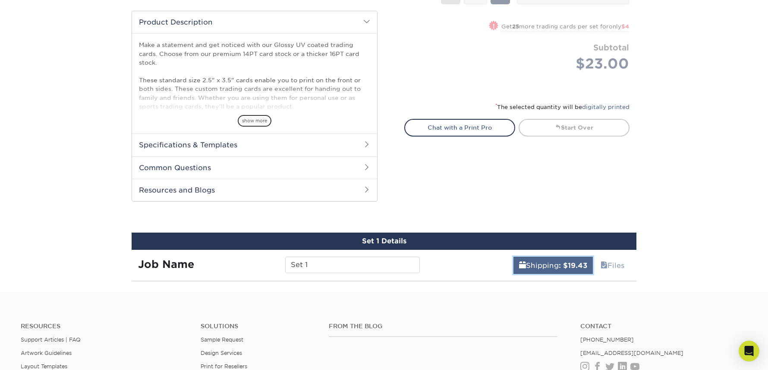
click at [561, 270] on link "Shipping : $19.43" at bounding box center [552, 265] width 79 height 17
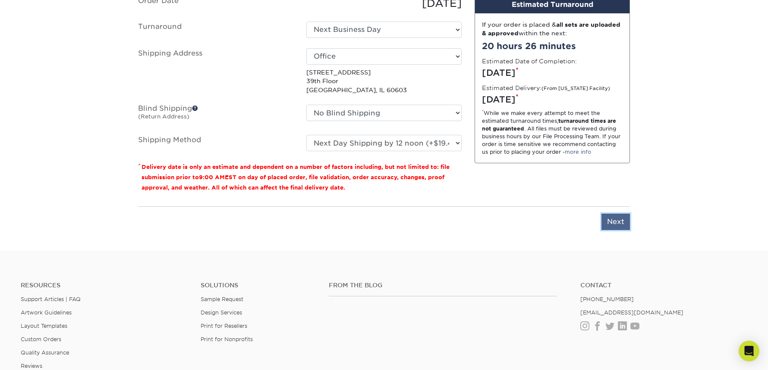
click at [621, 229] on input "Next" at bounding box center [615, 222] width 28 height 16
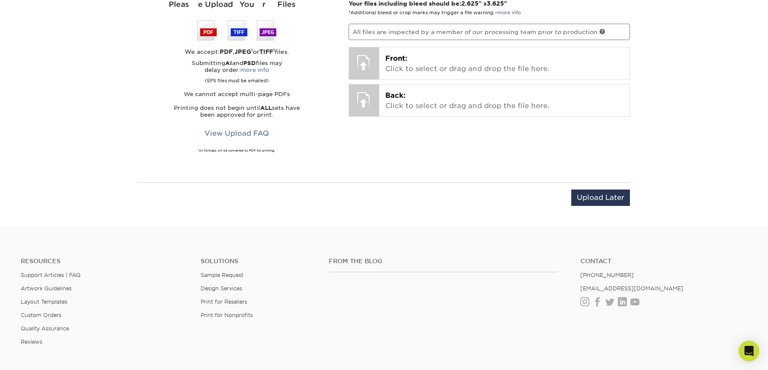
scroll to position [397, 0]
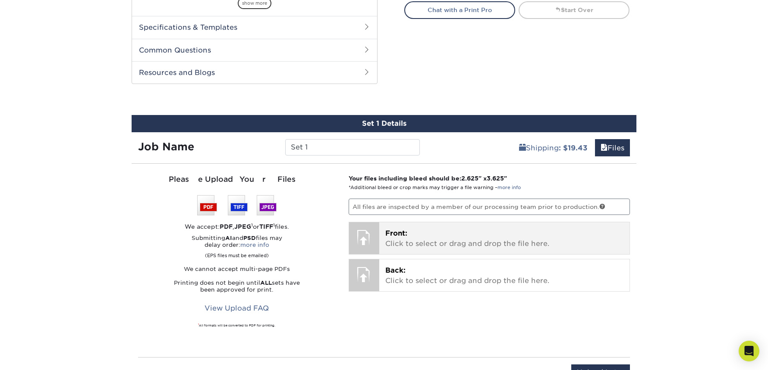
click at [429, 235] on p "Front: Click to select or drag and drop the file here." at bounding box center [504, 239] width 238 height 21
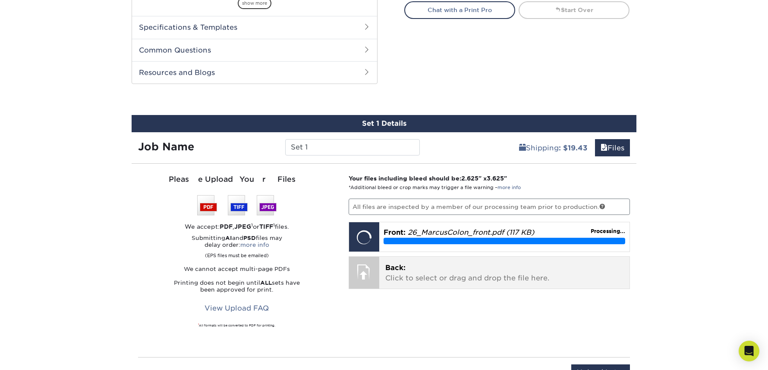
click at [465, 270] on p "Back: Click to select or drag and drop the file here." at bounding box center [504, 273] width 238 height 21
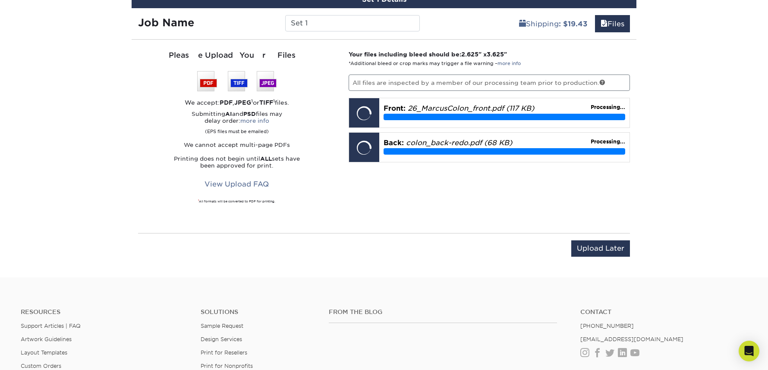
scroll to position [521, 0]
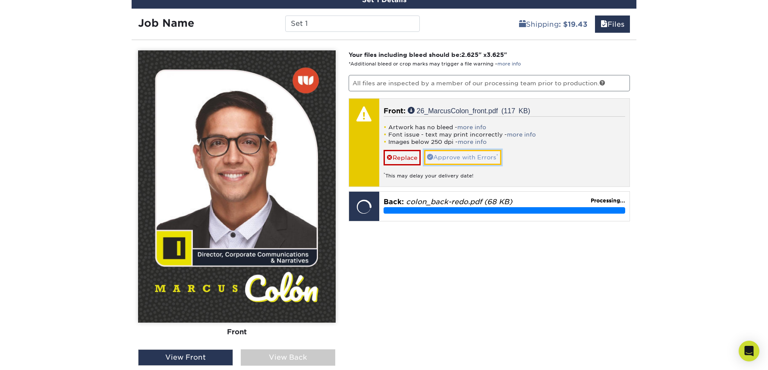
click at [467, 154] on link "Approve with Errors *" at bounding box center [462, 157] width 77 height 15
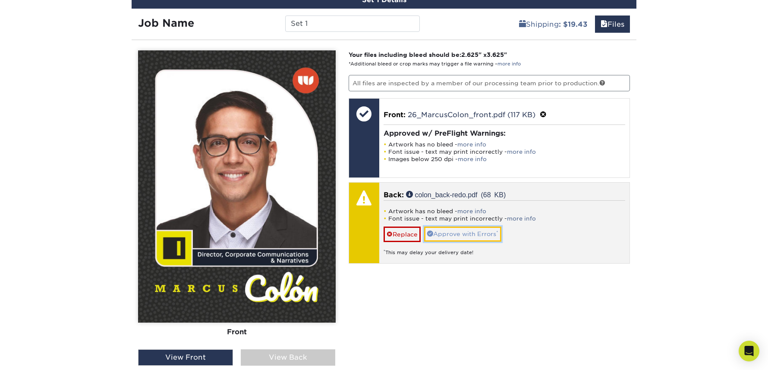
click at [461, 236] on link "Approve with Errors *" at bounding box center [462, 234] width 77 height 15
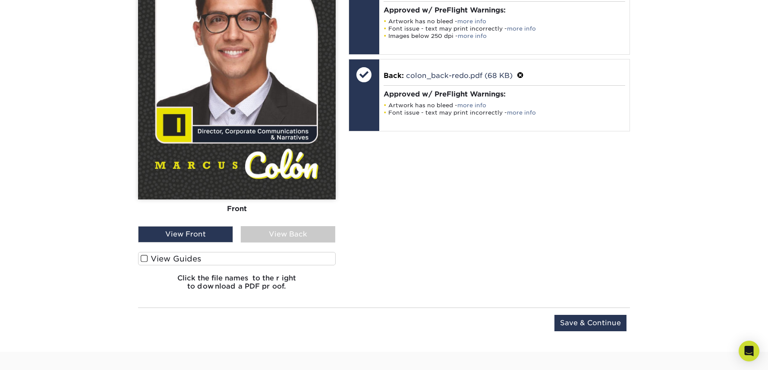
scroll to position [636, 0]
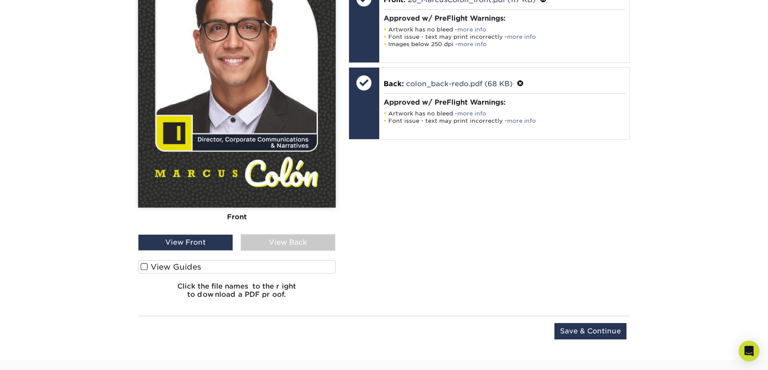
click at [299, 244] on div "View Back" at bounding box center [288, 243] width 95 height 16
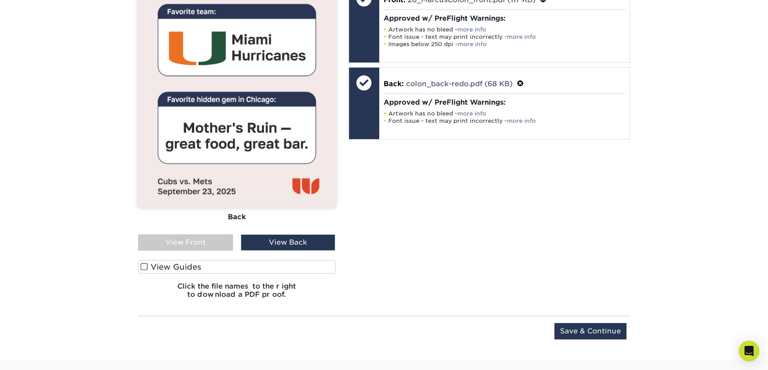
click at [194, 238] on div "View Front" at bounding box center [185, 243] width 95 height 16
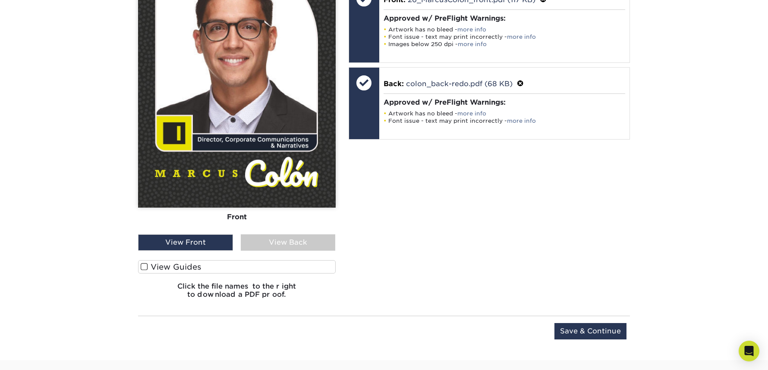
click at [169, 261] on label "View Guides" at bounding box center [237, 266] width 198 height 13
click at [0, 0] on input "View Guides" at bounding box center [0, 0] width 0 height 0
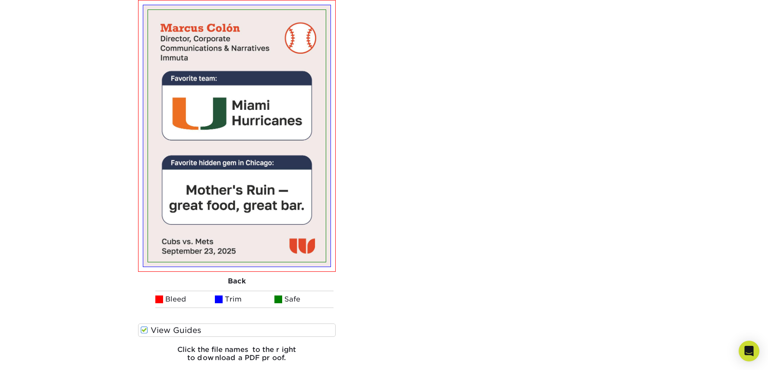
scroll to position [862, 0]
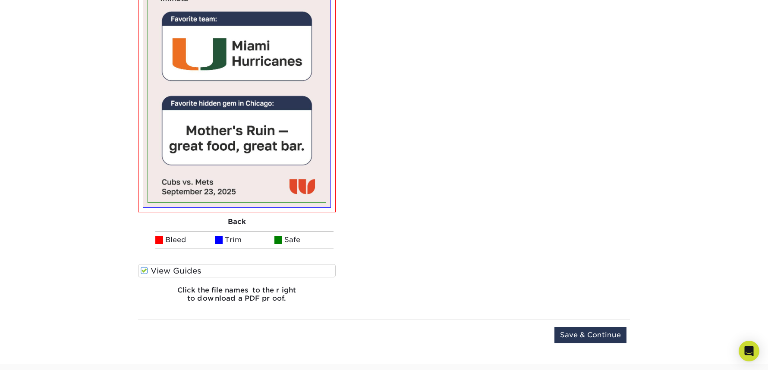
click at [145, 271] on span at bounding box center [144, 271] width 7 height 8
click at [0, 0] on input "View Guides" at bounding box center [0, 0] width 0 height 0
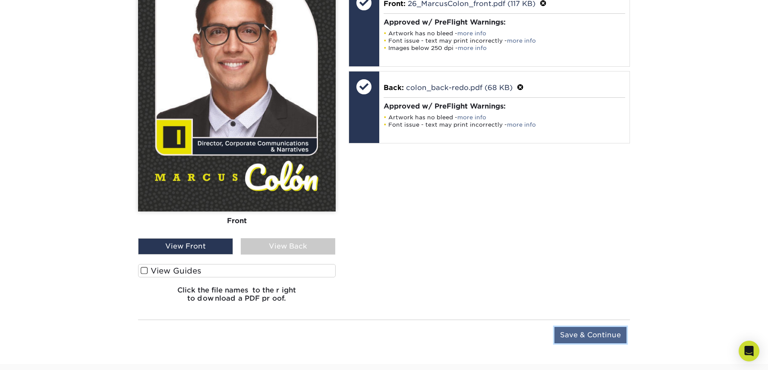
click at [593, 336] on input "Save & Continue" at bounding box center [590, 335] width 72 height 16
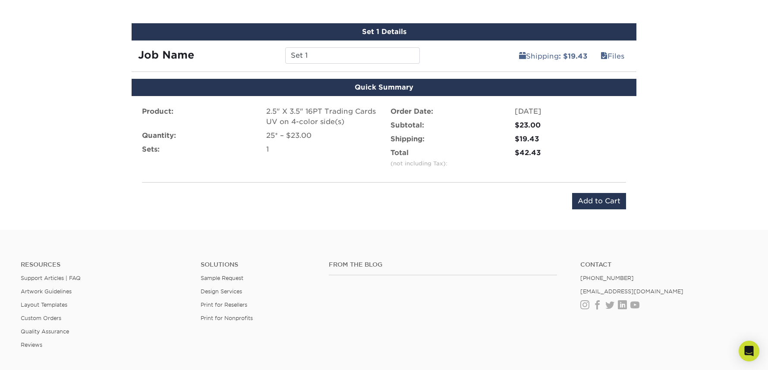
scroll to position [483, 0]
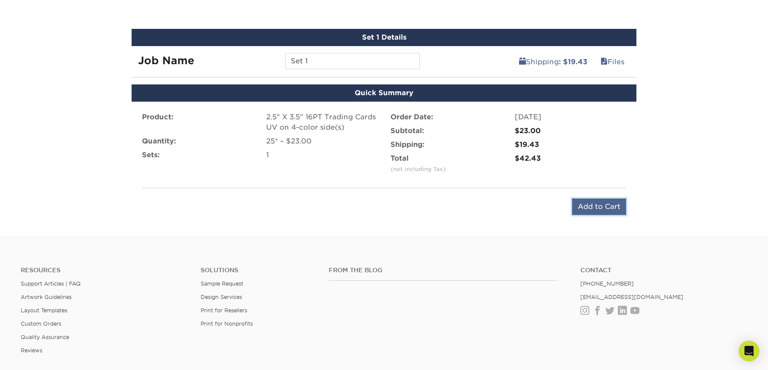
click at [586, 208] on input "Add to Cart" at bounding box center [599, 207] width 54 height 16
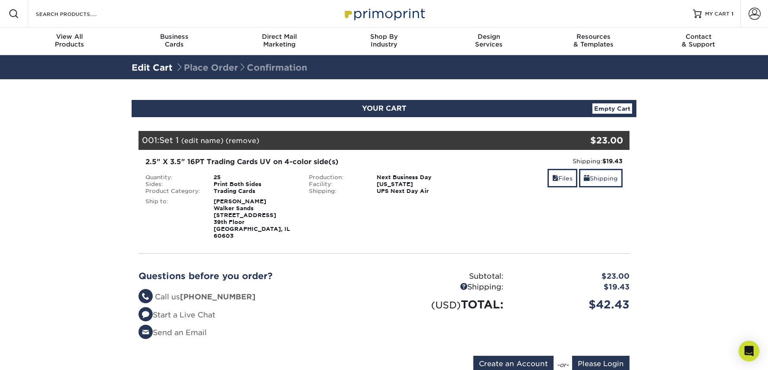
click at [246, 159] on div "2.5" X 3.5" 16PT Trading Cards UV on 4-color side(s)" at bounding box center [302, 162] width 314 height 10
drag, startPoint x: 334, startPoint y: 159, endPoint x: 296, endPoint y: 159, distance: 37.5
click at [298, 159] on div "2.5" X 3.5" 16PT Trading Cards UV on 4-color side(s)" at bounding box center [302, 162] width 314 height 10
click at [296, 159] on div "2.5" X 3.5" 16PT Trading Cards UV on 4-color side(s)" at bounding box center [302, 162] width 314 height 10
click at [612, 179] on link "Shipping" at bounding box center [601, 178] width 44 height 19
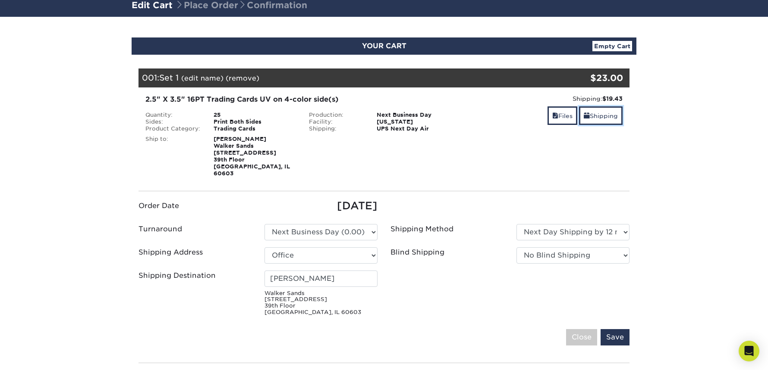
scroll to position [63, 0]
